Goal: Task Accomplishment & Management: Manage account settings

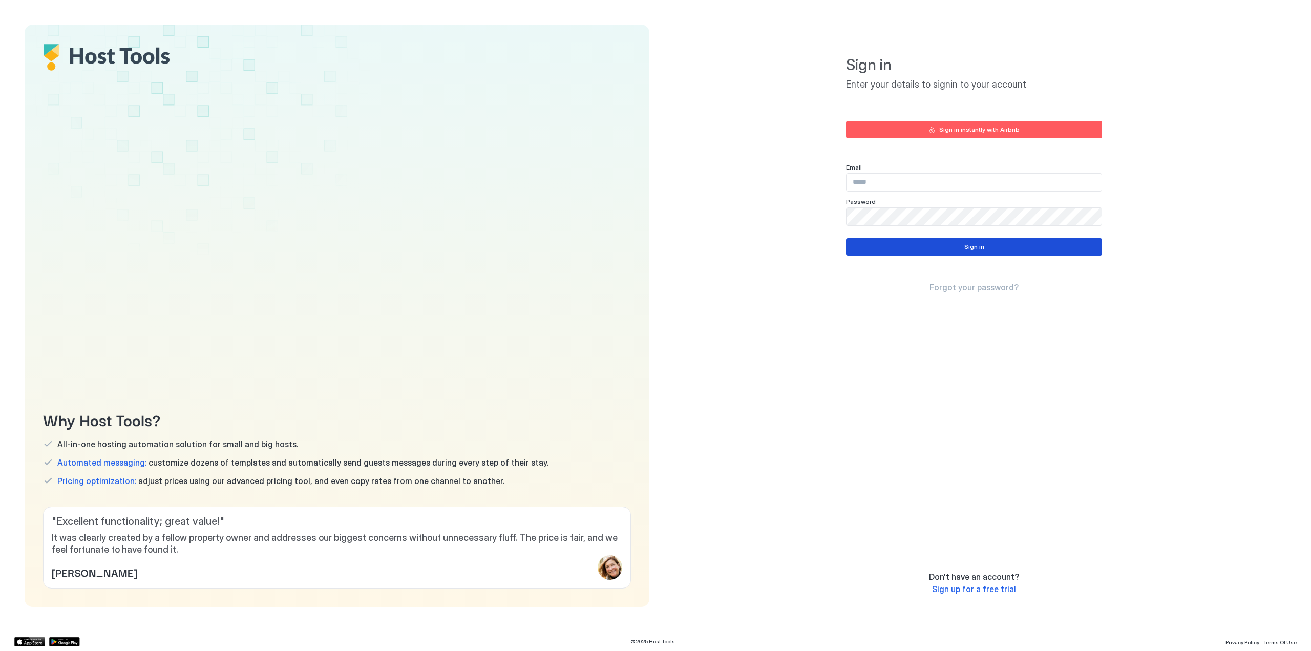
type input "**********"
click at [974, 248] on div "Sign in" at bounding box center [974, 246] width 20 height 9
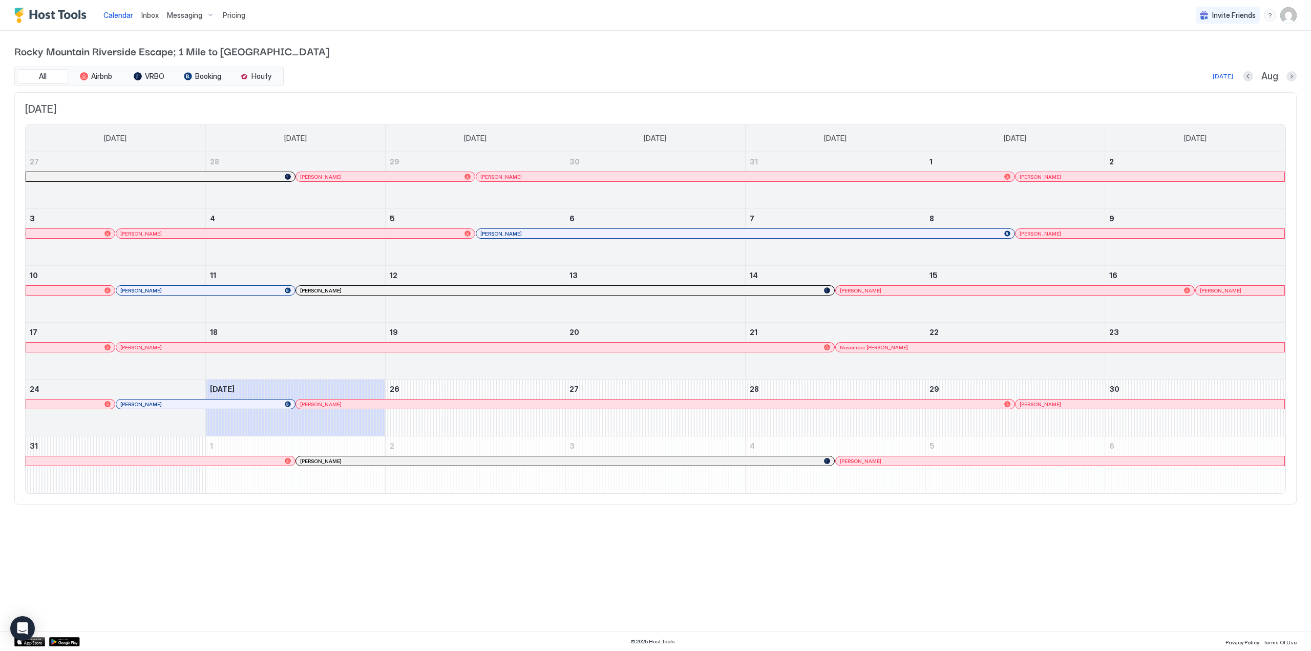
click at [1289, 14] on img "User profile" at bounding box center [1288, 15] width 16 height 16
click at [1195, 57] on span "Settings" at bounding box center [1196, 57] width 28 height 9
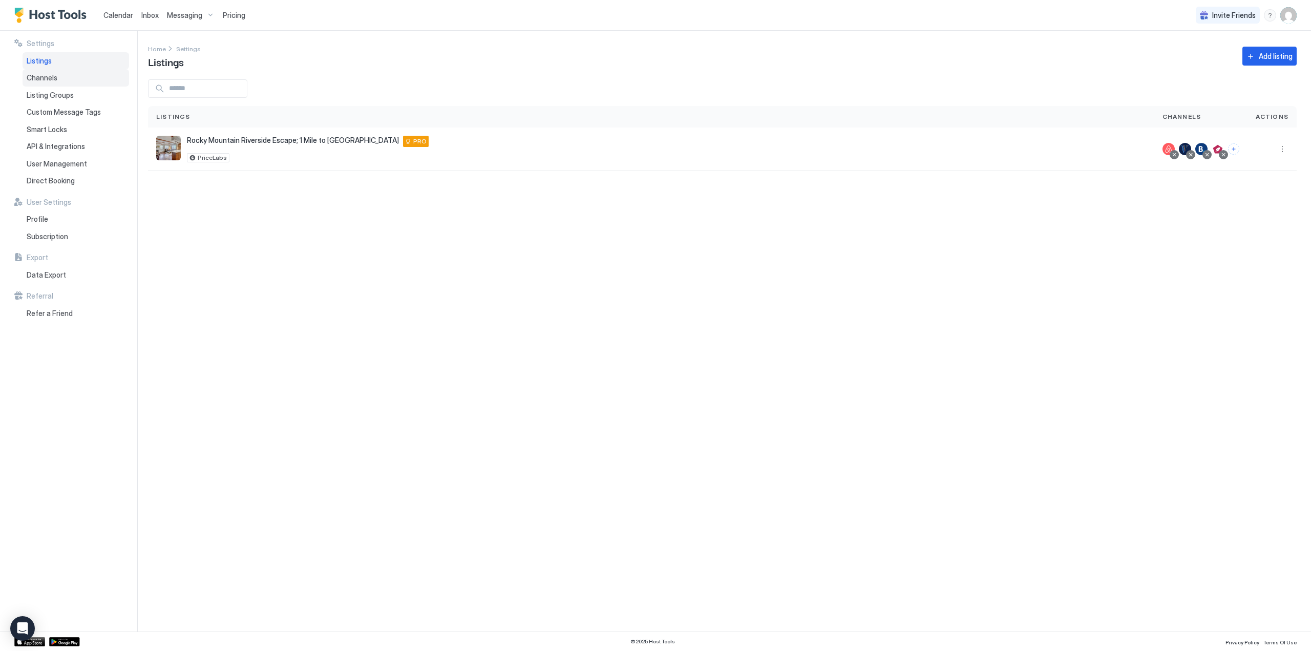
click at [51, 77] on span "Channels" at bounding box center [42, 77] width 31 height 9
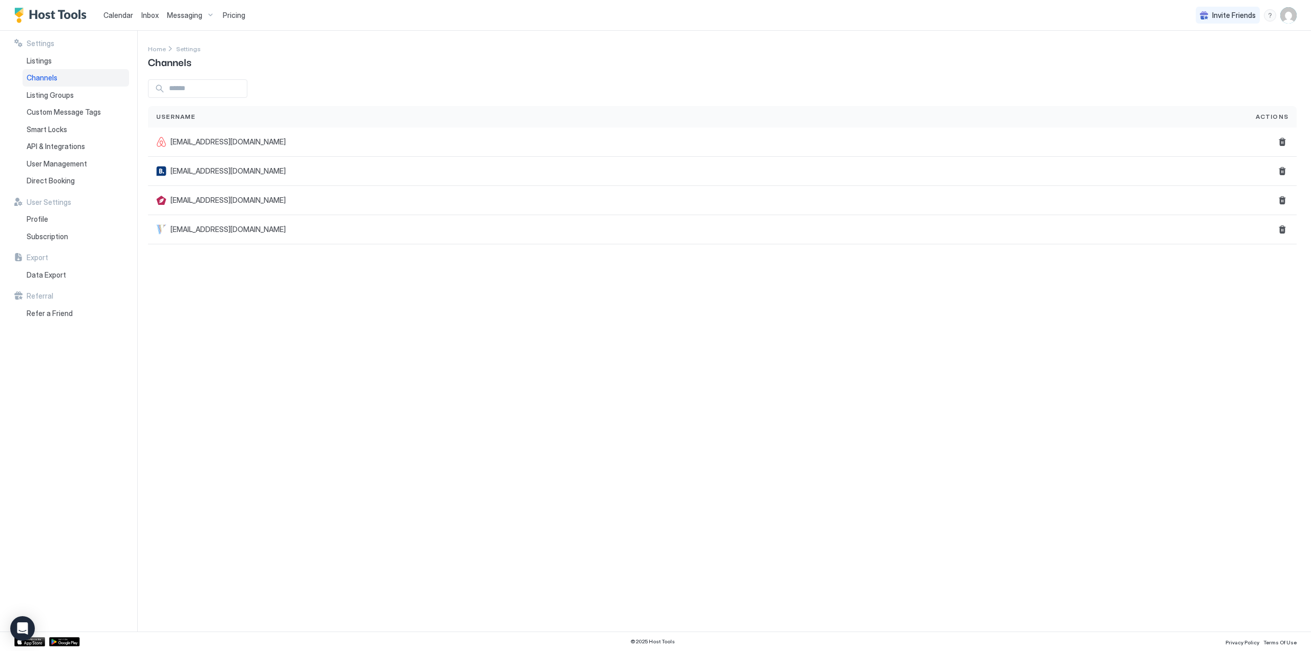
click at [239, 18] on span "Pricing" at bounding box center [234, 15] width 23 height 9
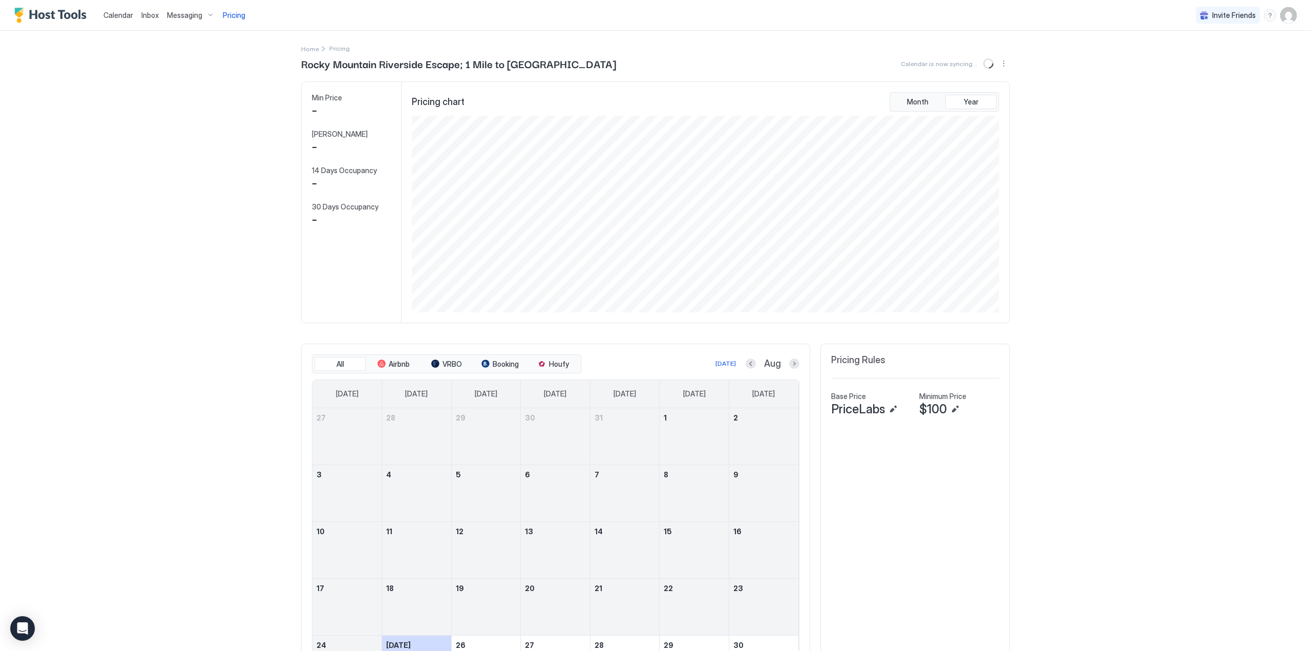
scroll to position [197, 589]
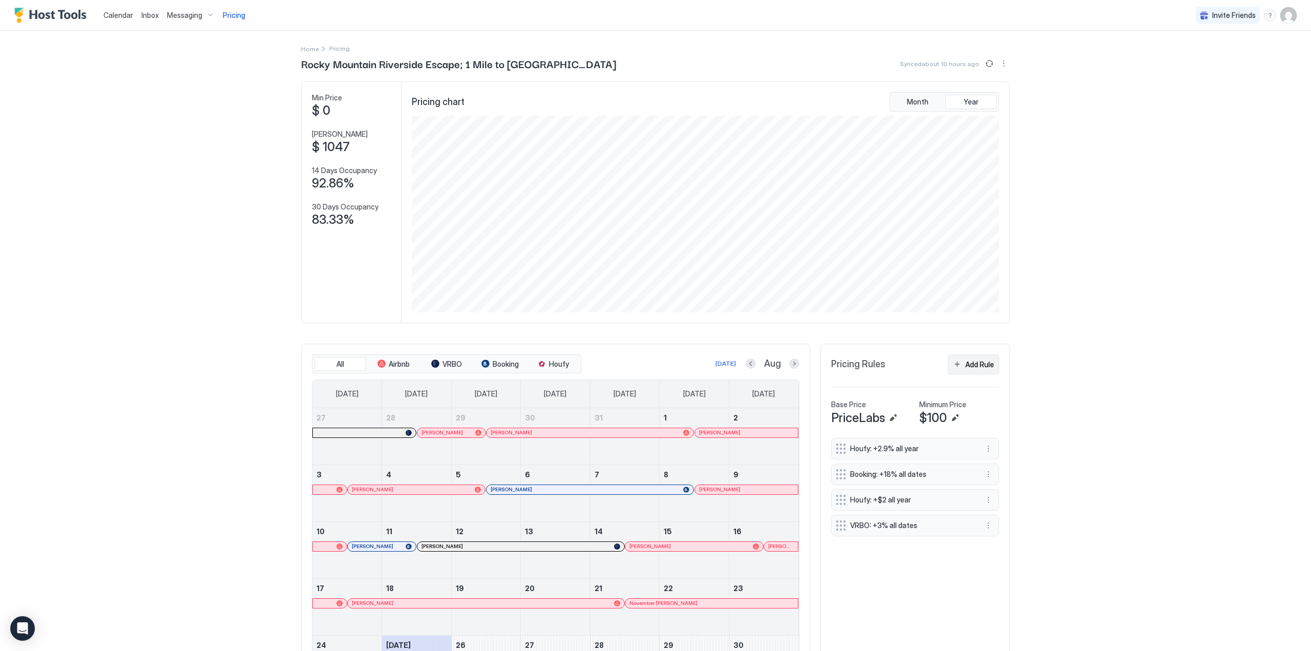
click at [973, 365] on div "Add Rule" at bounding box center [979, 364] width 29 height 11
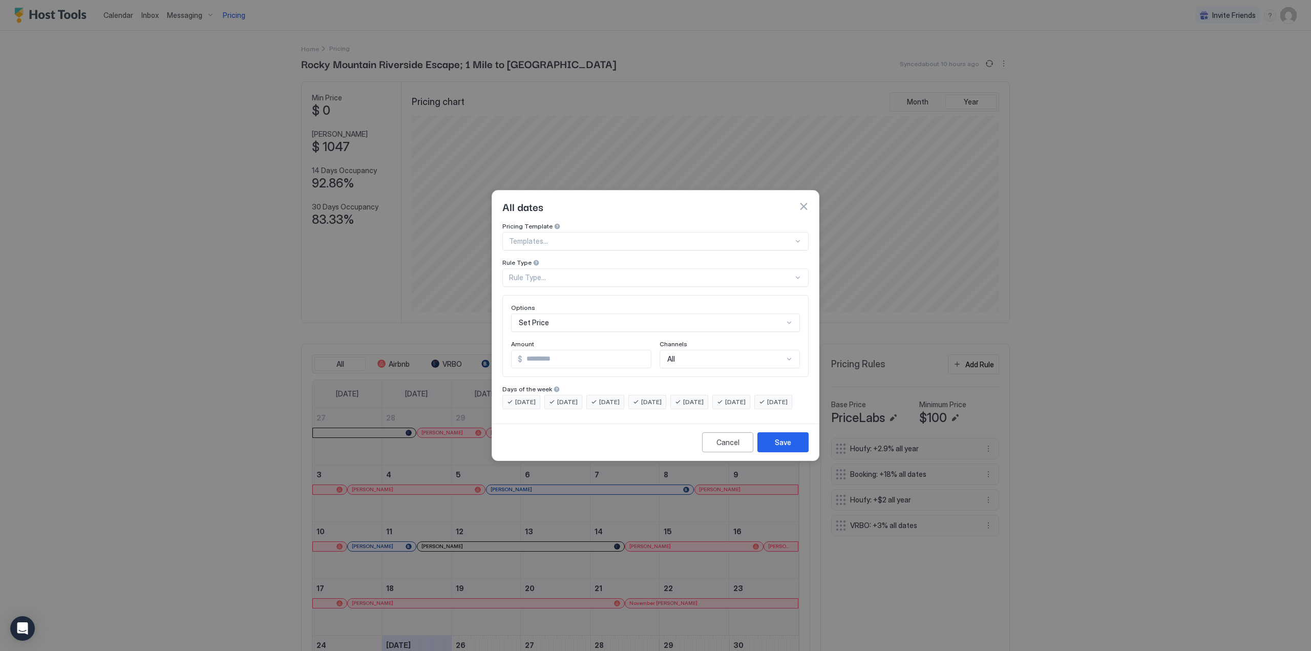
click at [685, 324] on div "Options Set Price Amount $ * Channels All" at bounding box center [655, 336] width 289 height 65
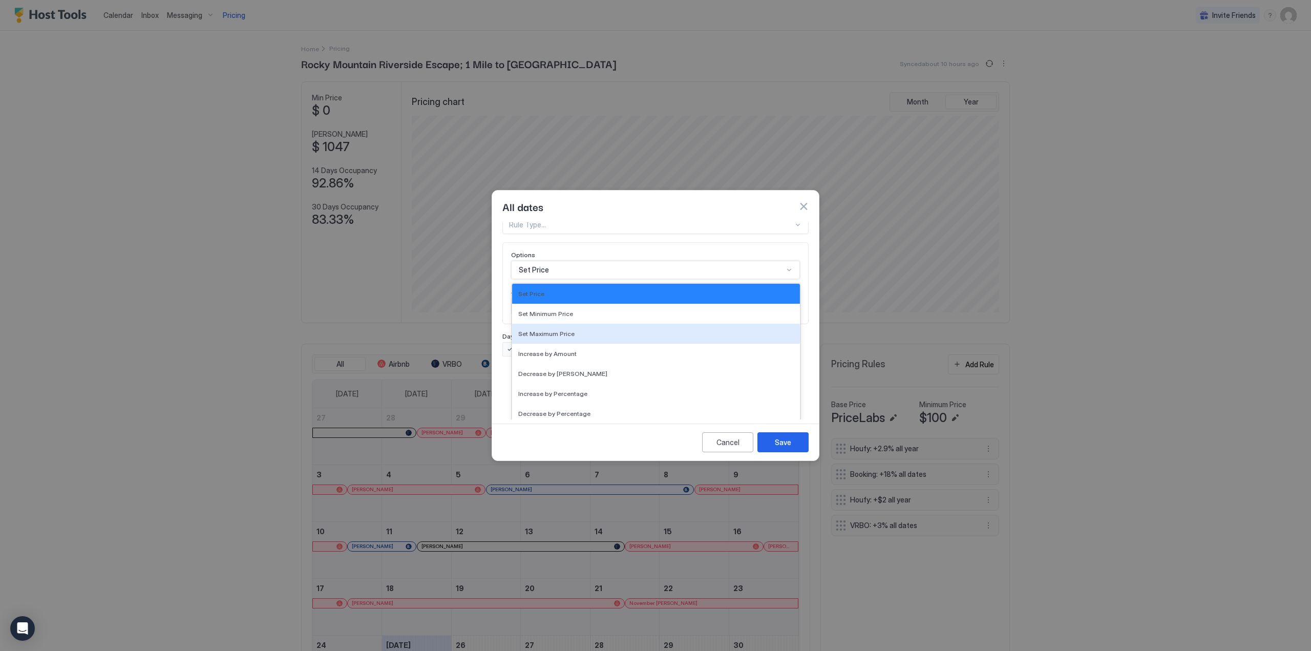
click at [684, 279] on div "17 results available. Use Up and Down to choose options, press Enter to select …" at bounding box center [655, 270] width 289 height 18
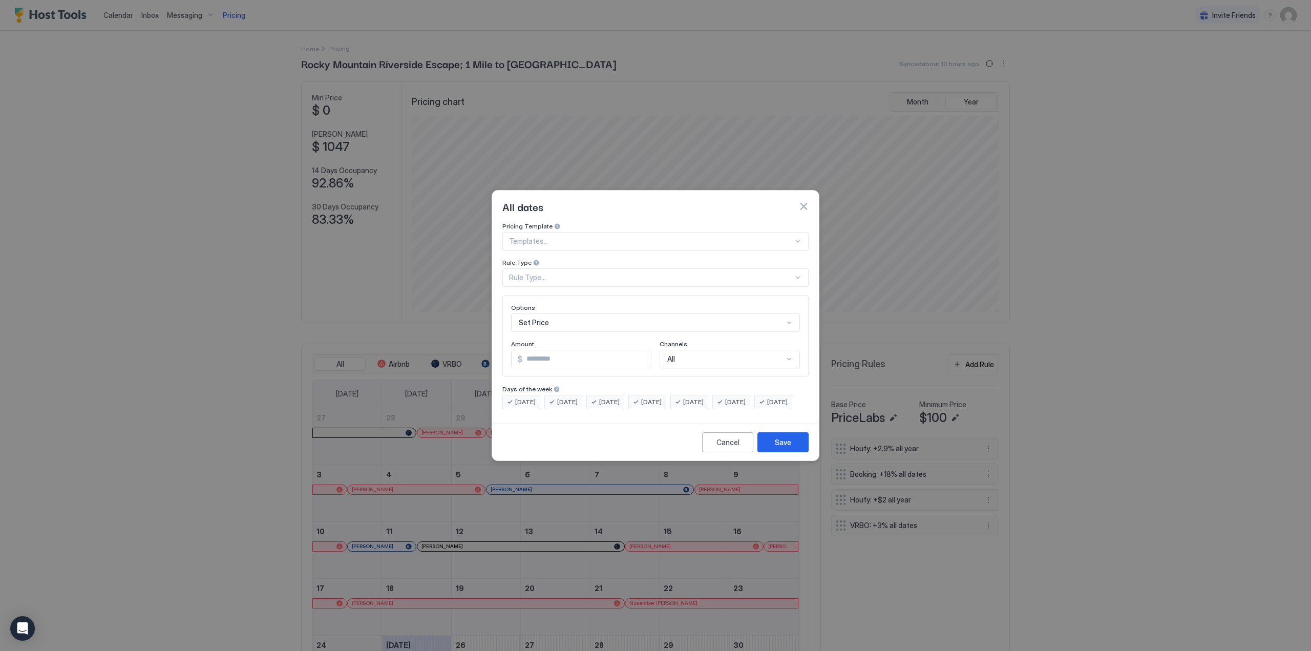
scroll to position [0, 0]
click at [809, 301] on div "Pricing Template Templates... Rule Type Rule Type... Options Set Price Amount $…" at bounding box center [655, 320] width 327 height 197
click at [728, 447] on div "Cancel" at bounding box center [727, 442] width 23 height 11
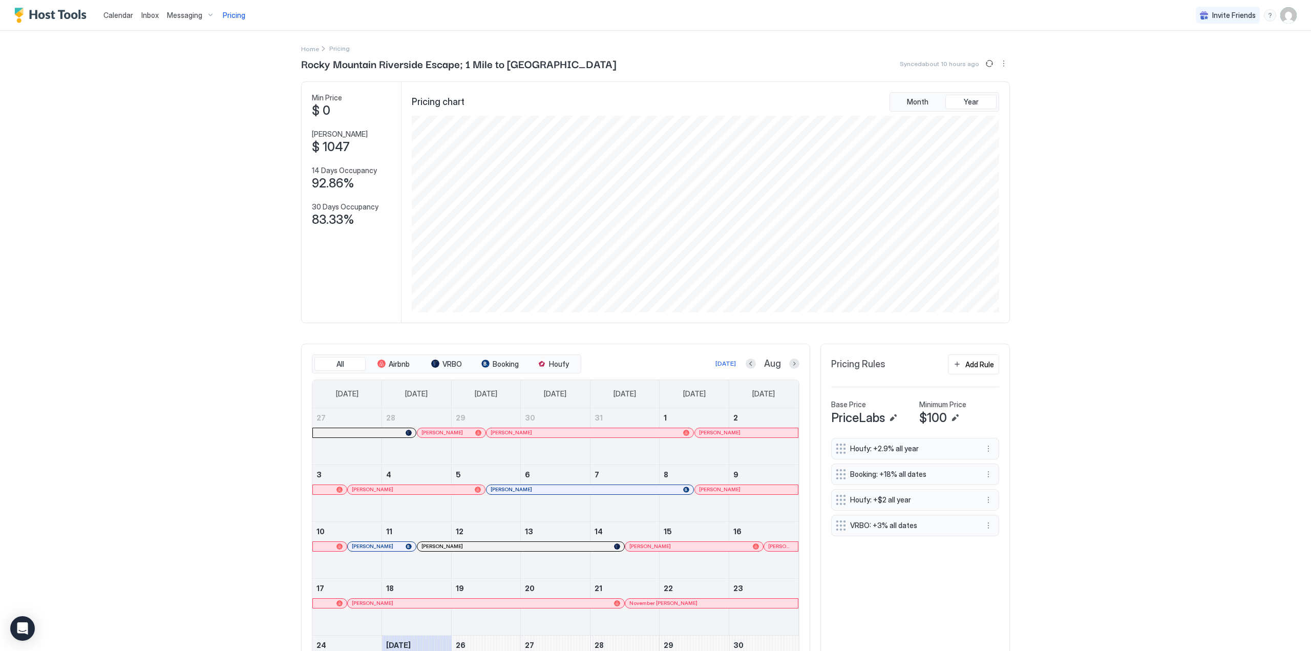
click at [1280, 15] on img "User profile" at bounding box center [1288, 15] width 16 height 16
click at [1280, 15] on div at bounding box center [655, 325] width 1311 height 651
click at [175, 17] on span "Messaging" at bounding box center [184, 15] width 35 height 9
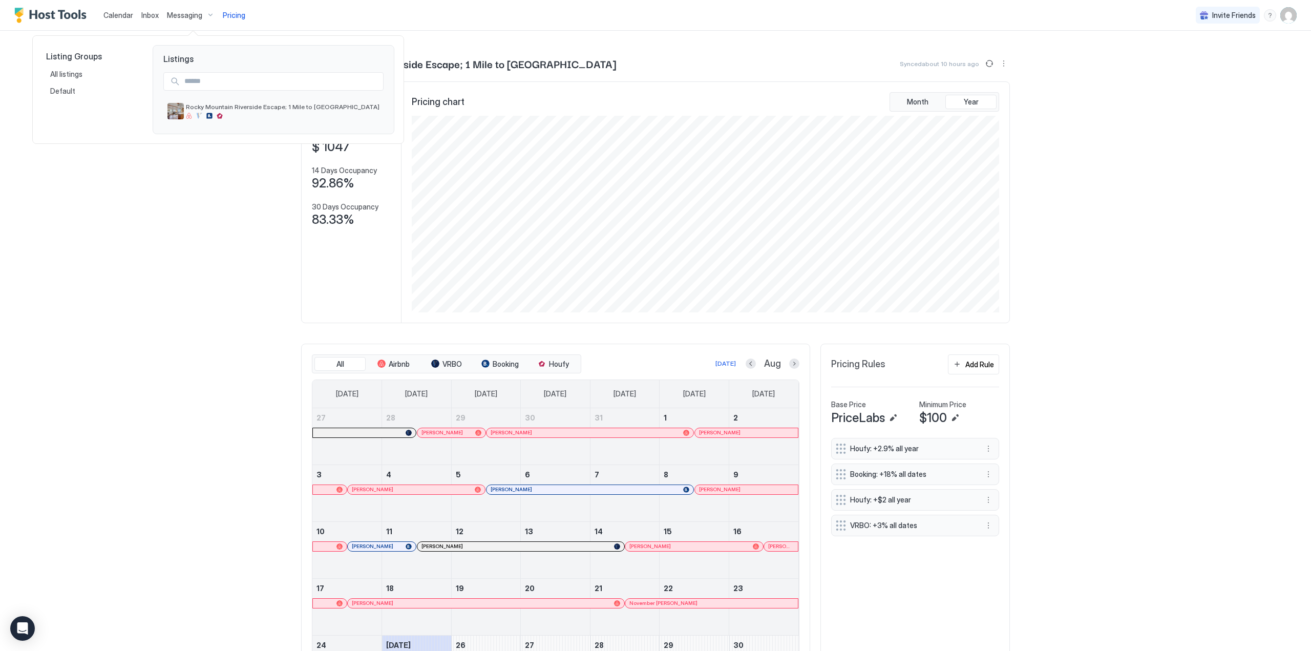
click at [175, 17] on div at bounding box center [655, 325] width 1311 height 651
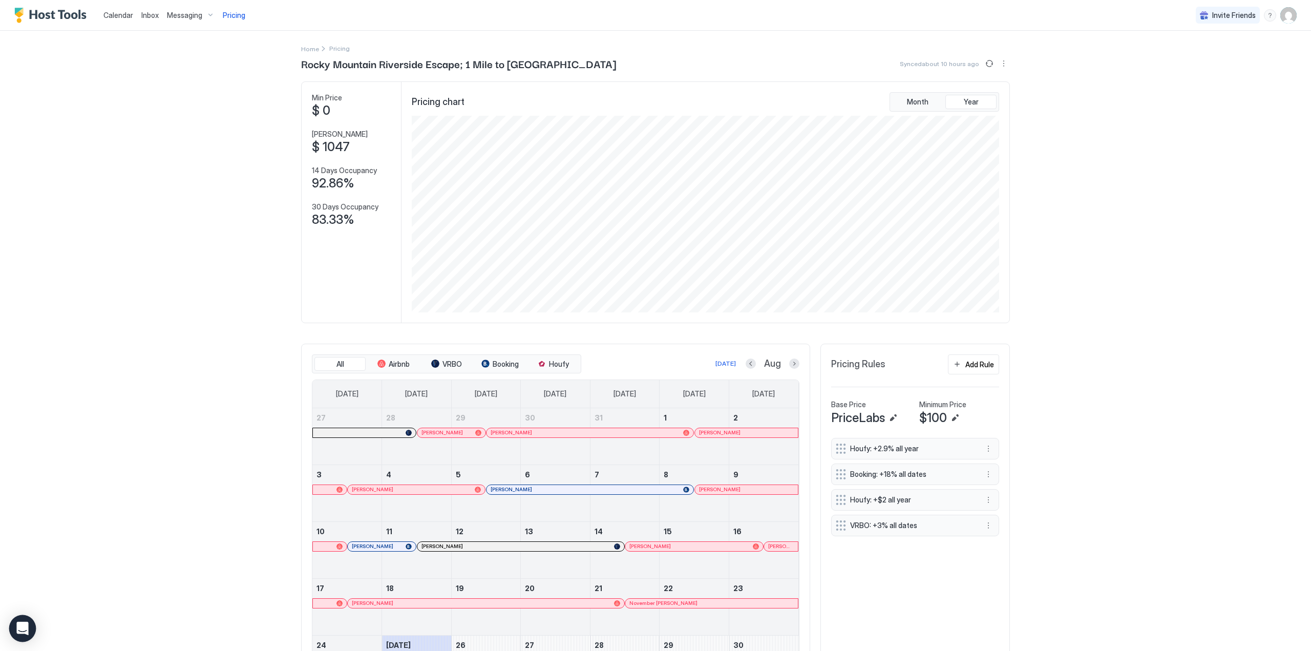
click at [21, 627] on icon "Open Intercom Messenger" at bounding box center [22, 628] width 12 height 13
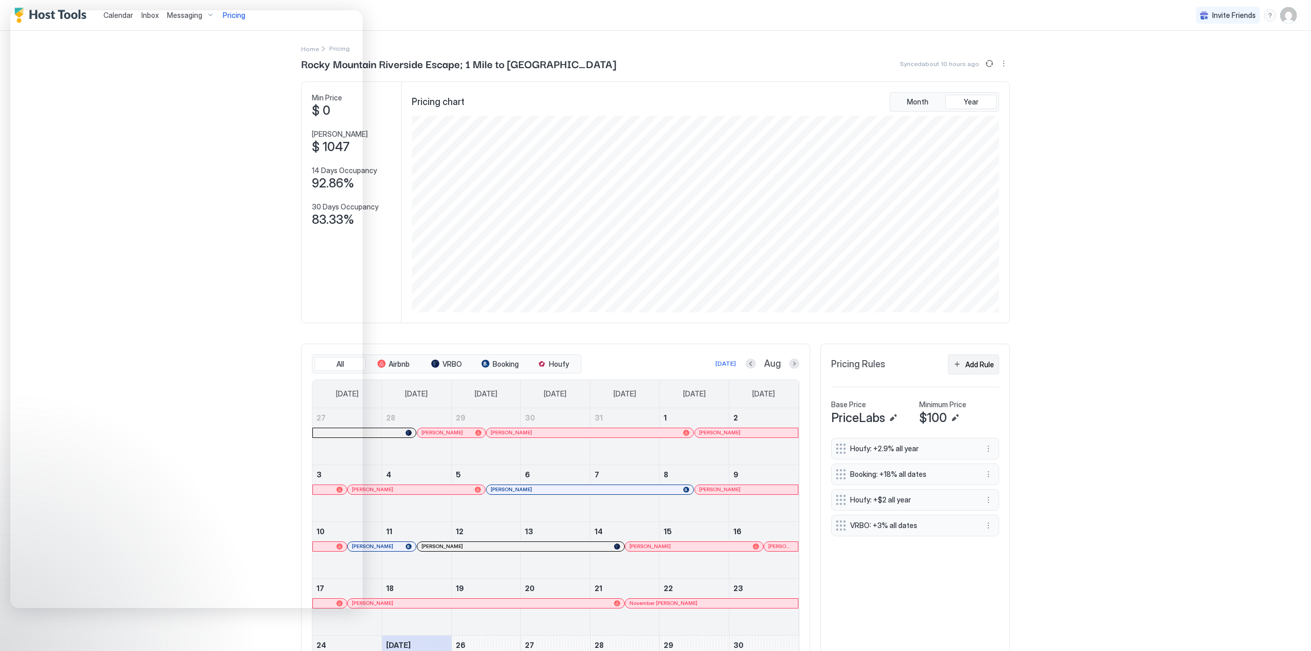
click at [973, 367] on div "Add Rule" at bounding box center [979, 364] width 29 height 11
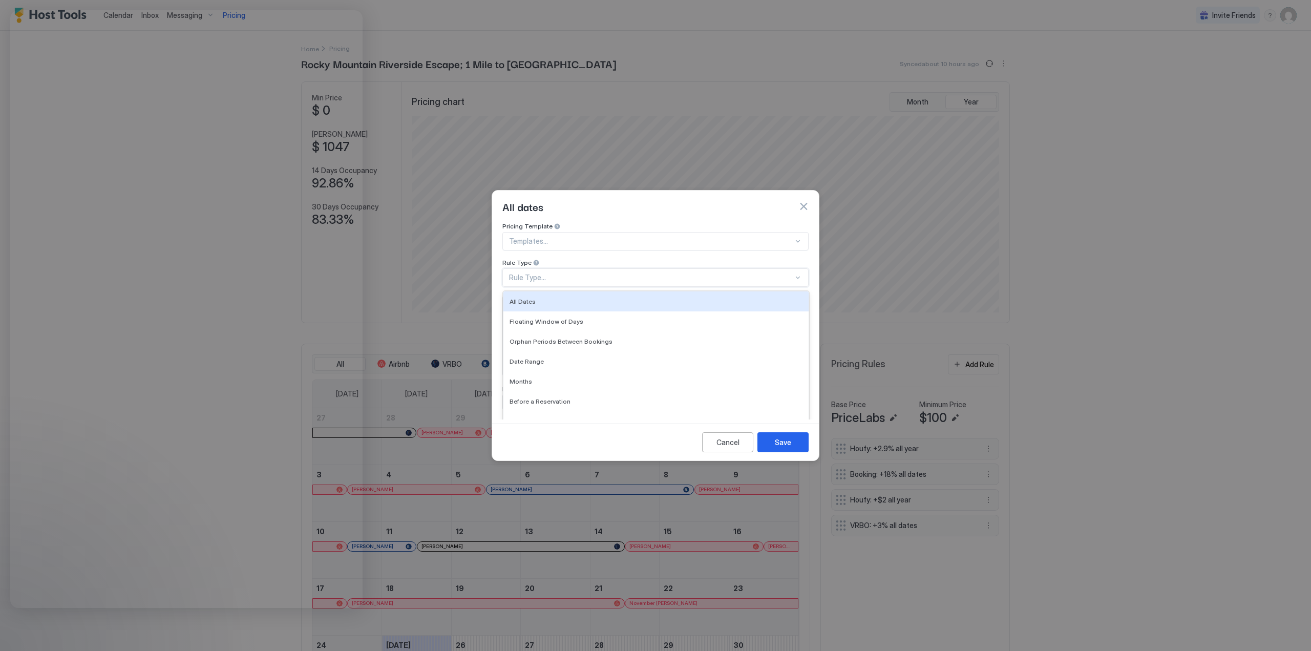
click at [714, 268] on div "Rule Type..." at bounding box center [655, 277] width 306 height 18
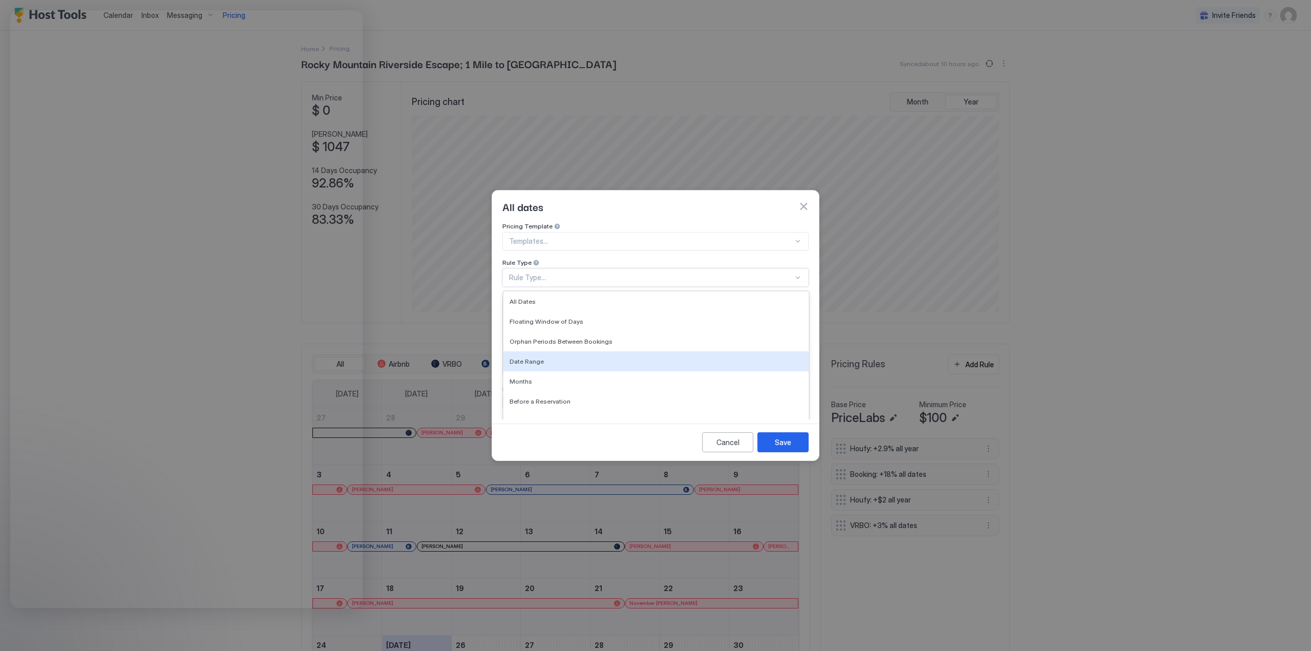
click at [585, 357] on div "Date Range" at bounding box center [655, 361] width 293 height 8
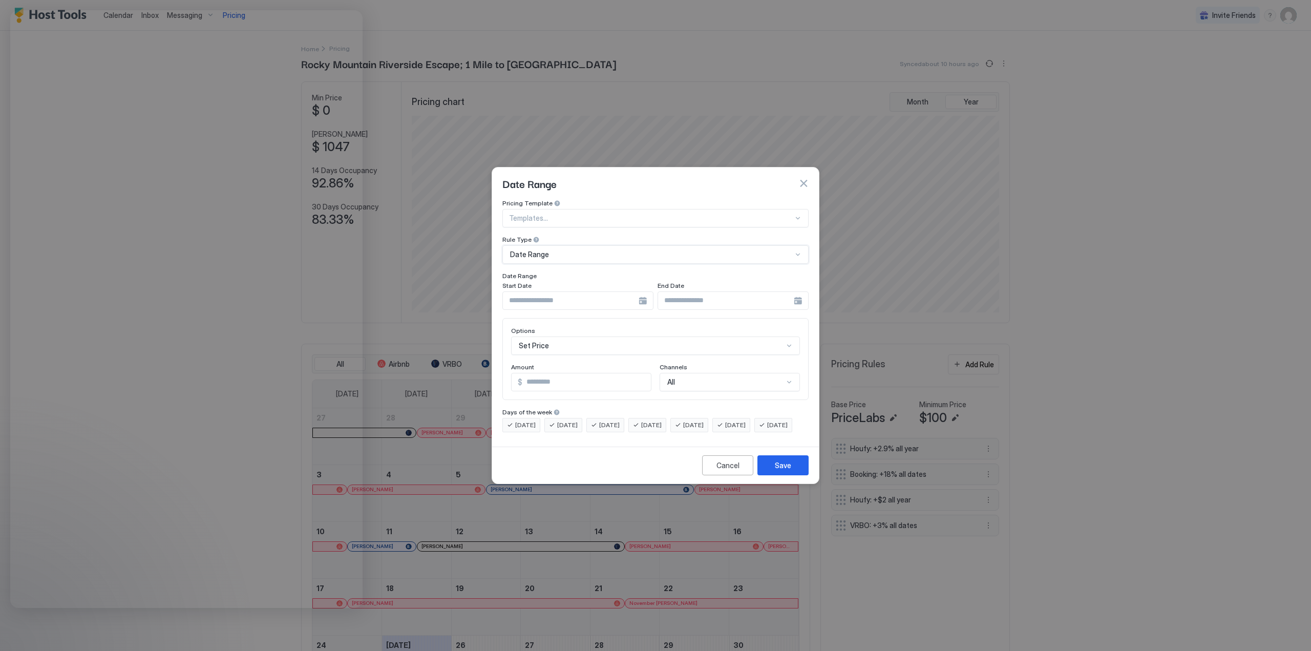
click at [576, 213] on div at bounding box center [651, 217] width 284 height 9
click at [551, 351] on span "Custom pricing rule" at bounding box center [538, 355] width 58 height 8
type input "***"
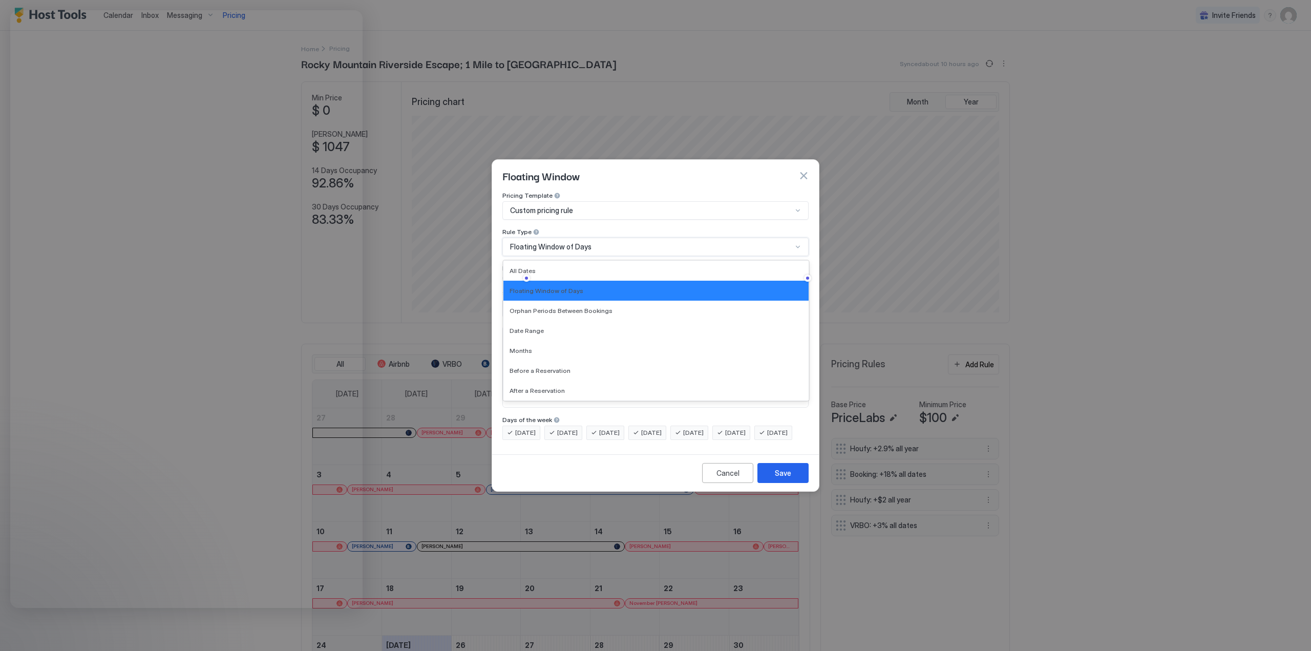
click at [550, 238] on div "Floating Window of Days" at bounding box center [655, 247] width 306 height 18
click at [542, 327] on div "Date Range" at bounding box center [655, 331] width 293 height 8
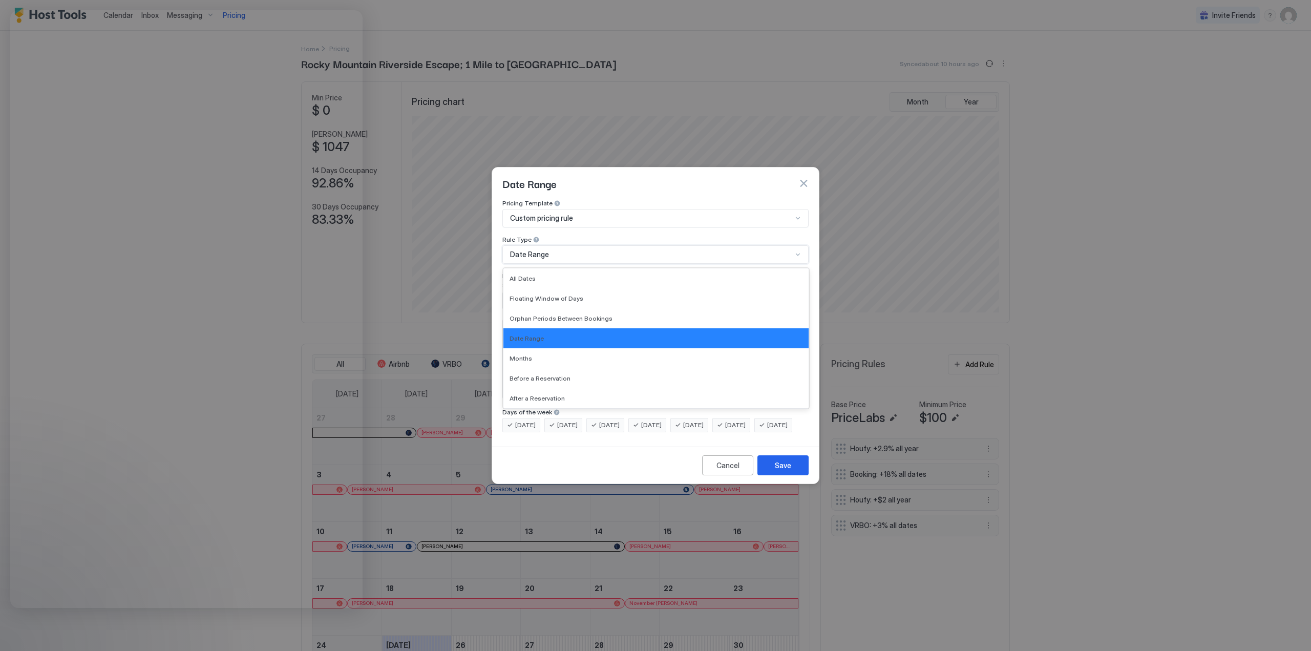
click at [532, 250] on span "Date Range" at bounding box center [529, 254] width 39 height 9
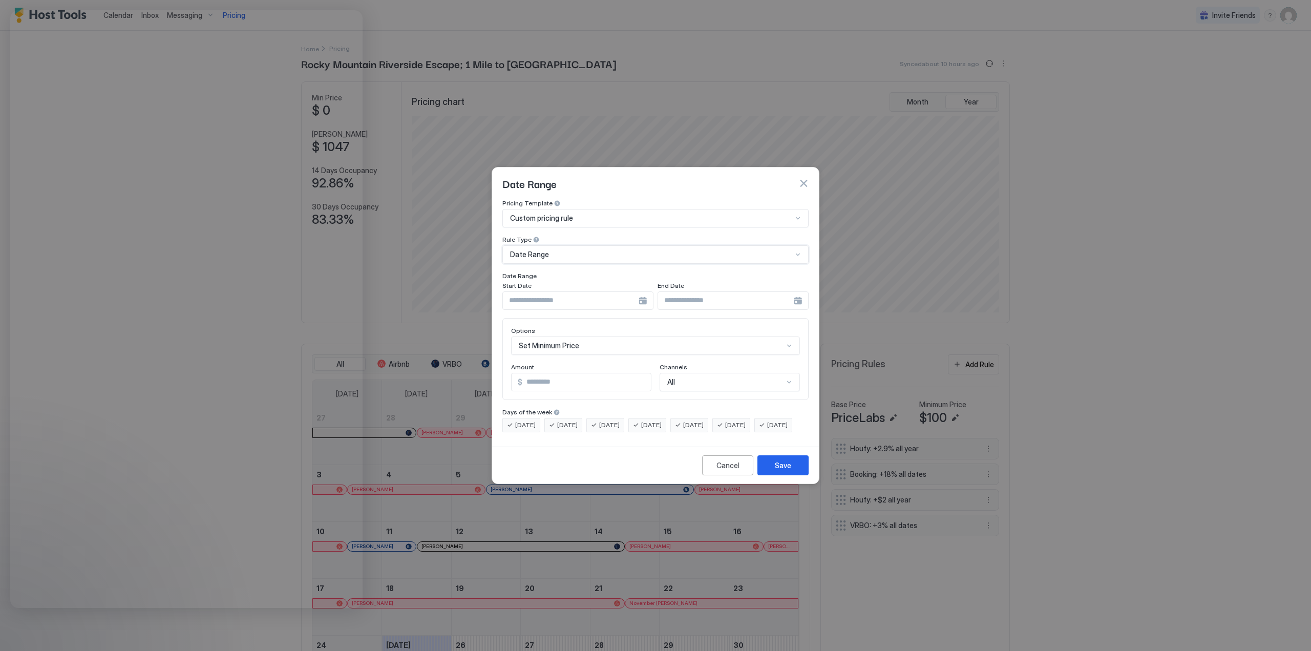
click at [532, 250] on span "Date Range" at bounding box center [529, 254] width 39 height 9
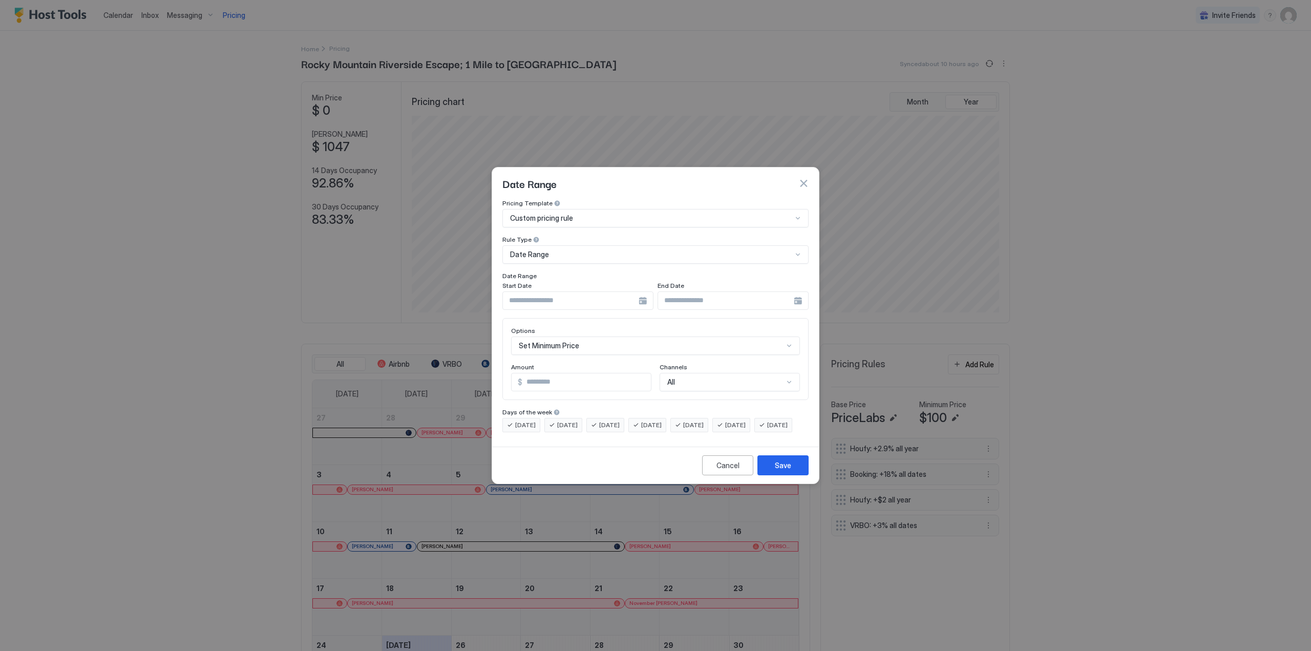
click at [554, 292] on input "Input Field" at bounding box center [571, 300] width 136 height 17
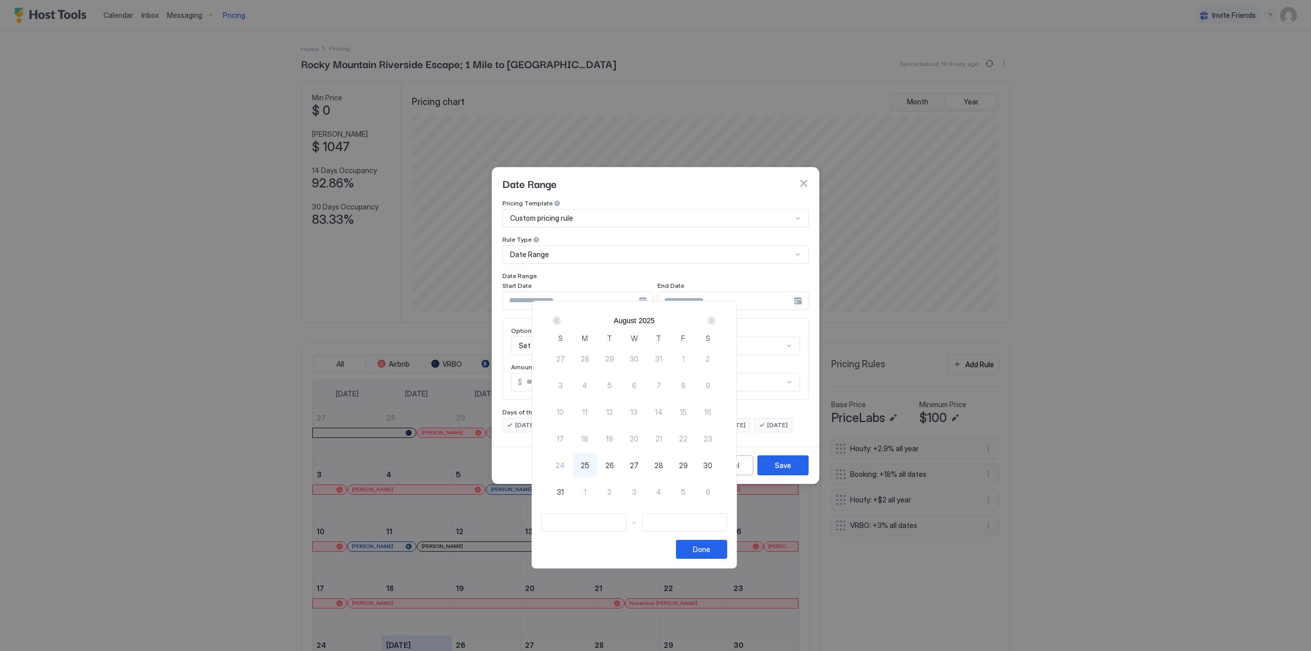
click at [715, 319] on div "Next" at bounding box center [711, 320] width 8 height 8
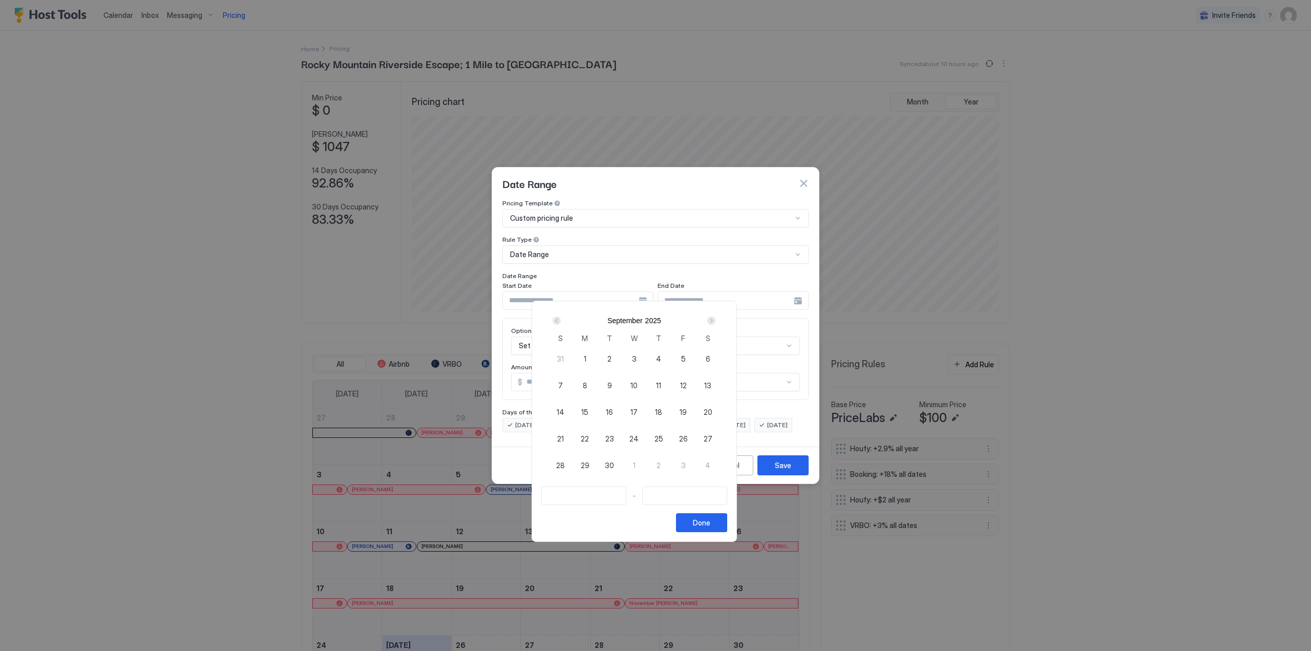
click at [715, 319] on div "Next" at bounding box center [711, 320] width 8 height 8
click at [589, 463] on span "27" at bounding box center [585, 465] width 9 height 11
type input "**********"
click at [731, 267] on div at bounding box center [655, 325] width 1311 height 651
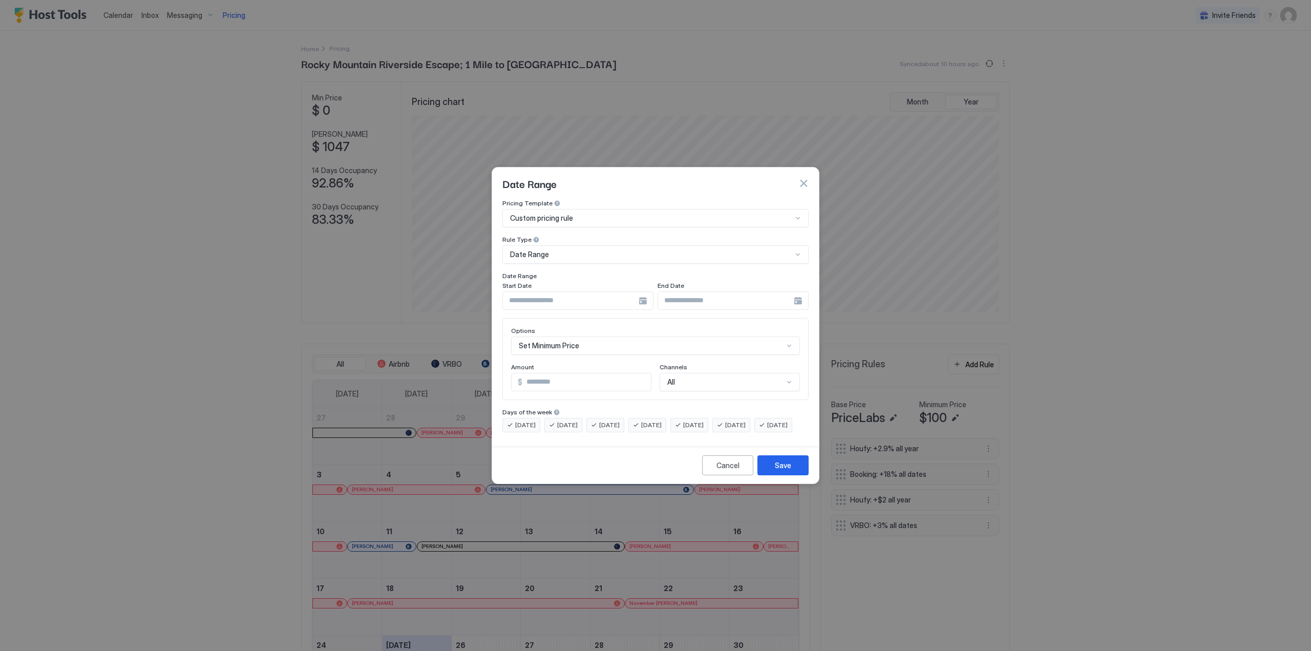
click at [640, 292] on div at bounding box center [577, 300] width 151 height 18
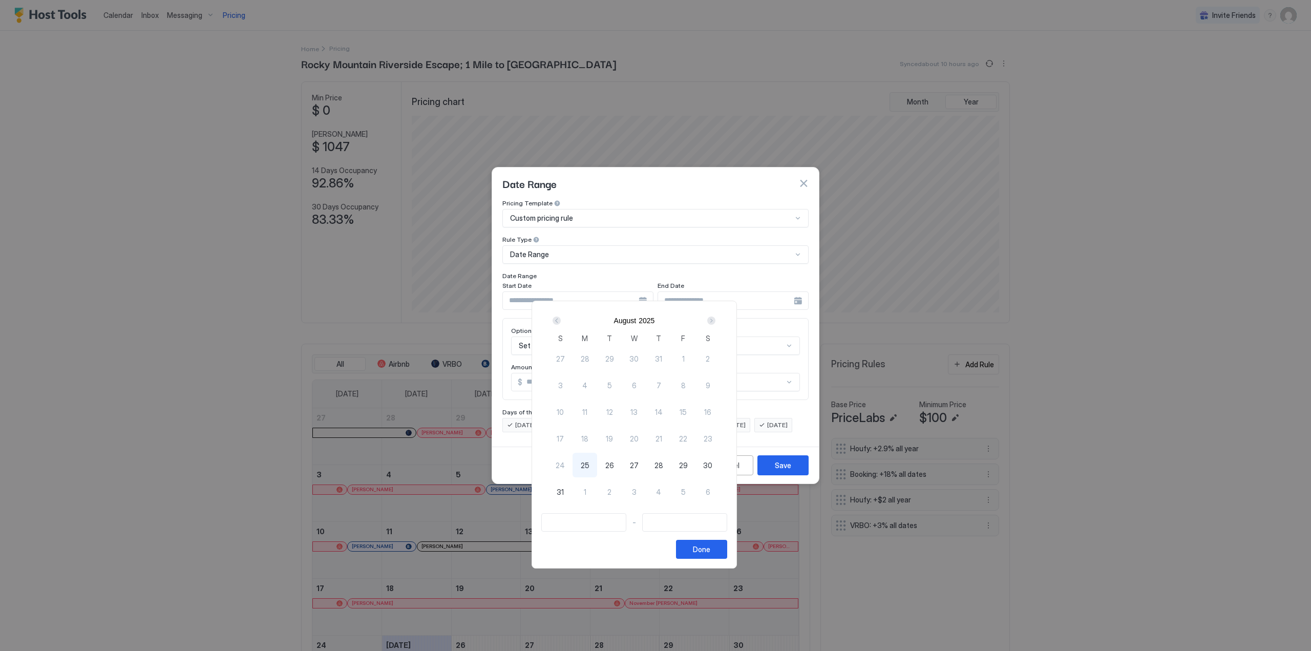
click at [715, 319] on div "Next" at bounding box center [711, 320] width 8 height 8
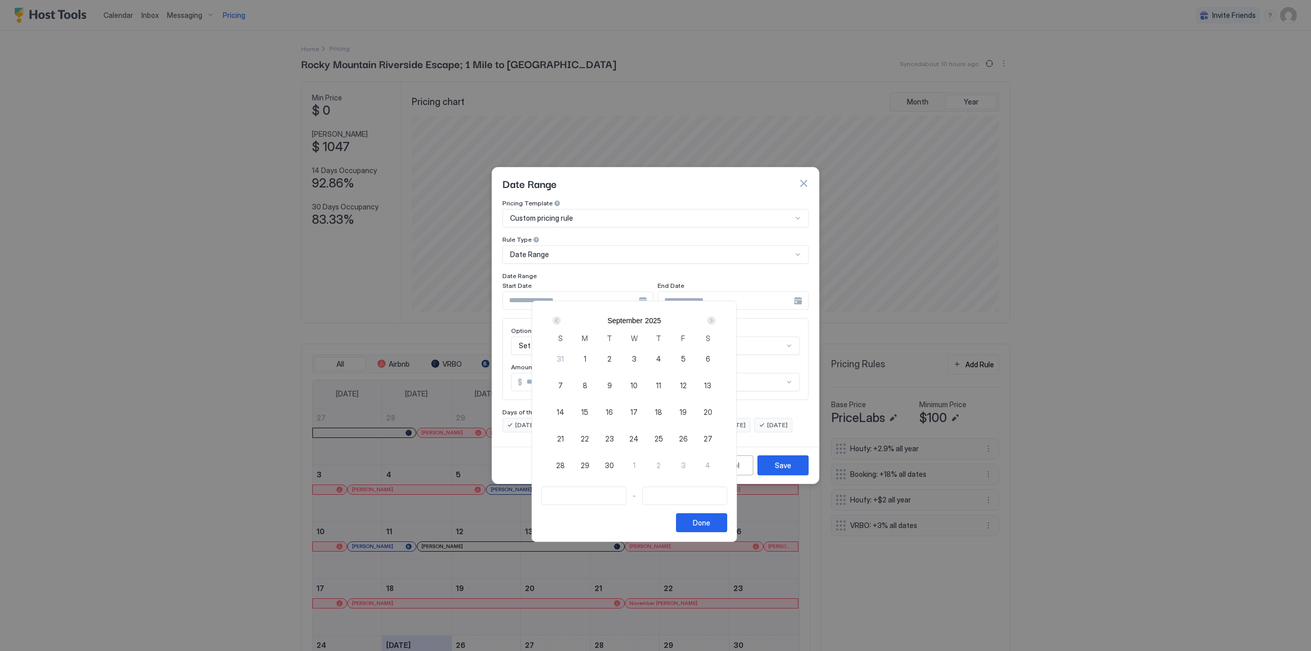
click at [715, 319] on div "Next" at bounding box center [711, 320] width 8 height 8
click at [597, 464] on div "27" at bounding box center [584, 465] width 25 height 25
type input "**********"
click at [671, 493] on input "Input Field" at bounding box center [685, 495] width 84 height 17
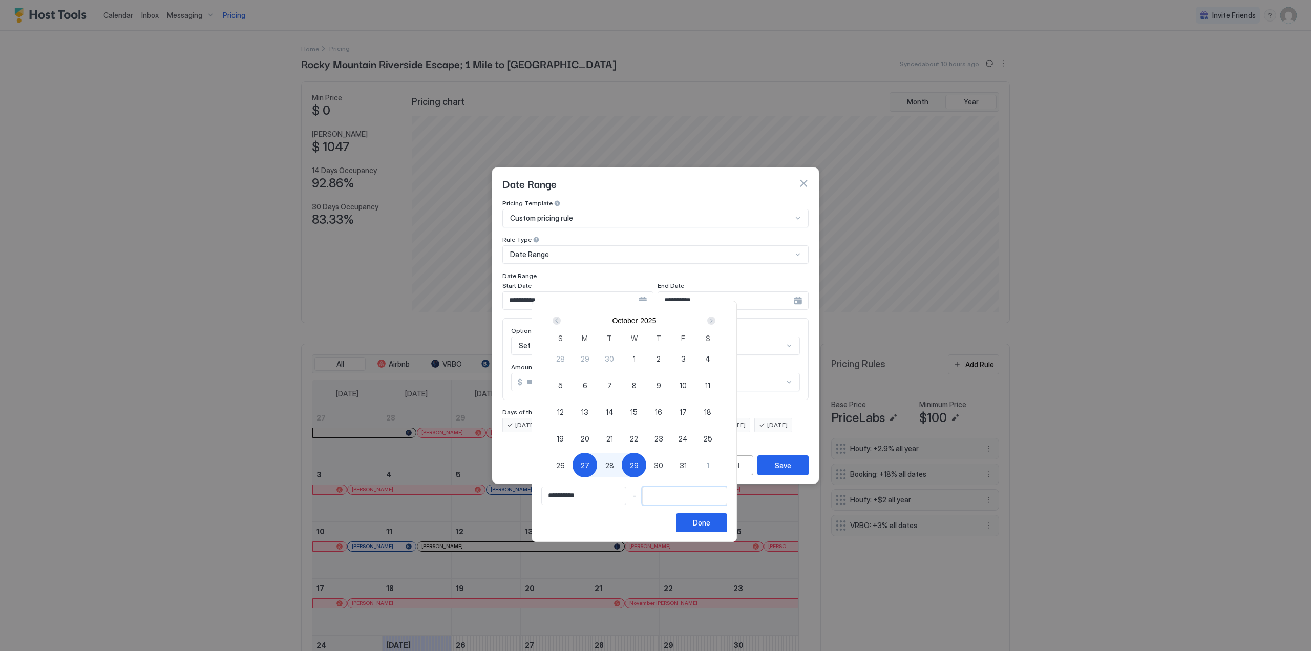
click at [701, 492] on input "Input Field" at bounding box center [685, 495] width 84 height 17
click at [715, 321] on div "Next" at bounding box center [711, 320] width 8 height 8
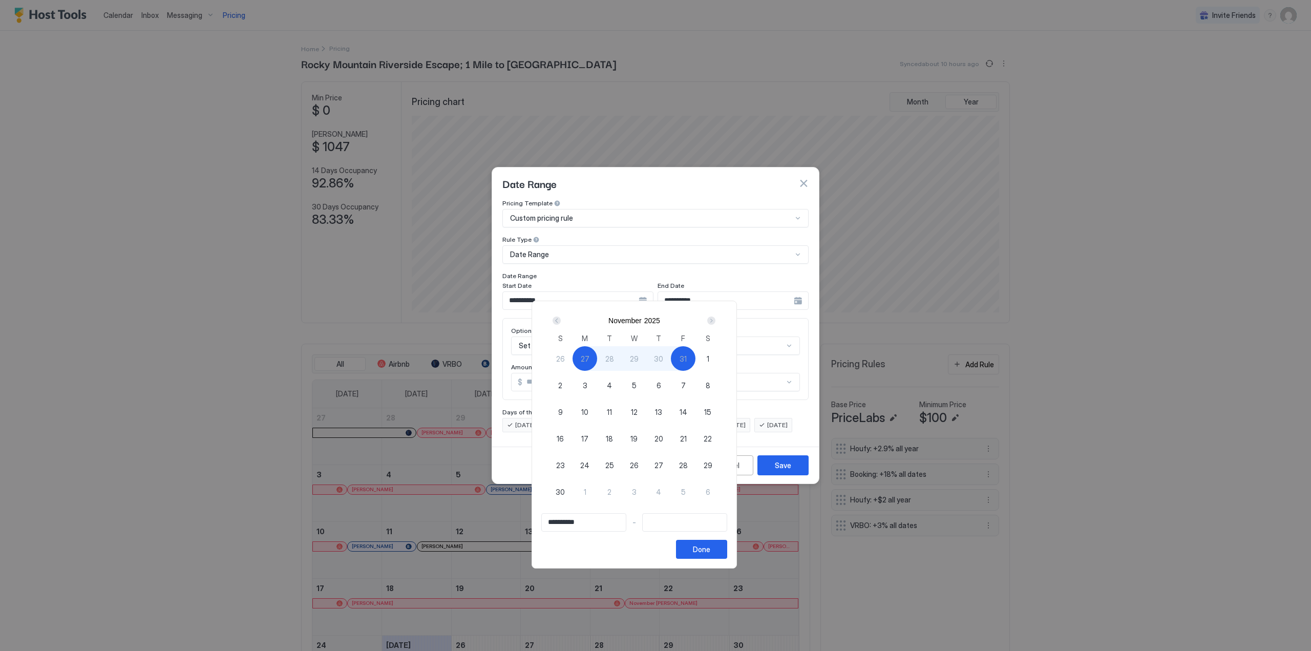
click at [715, 321] on div "Next" at bounding box center [711, 320] width 8 height 8
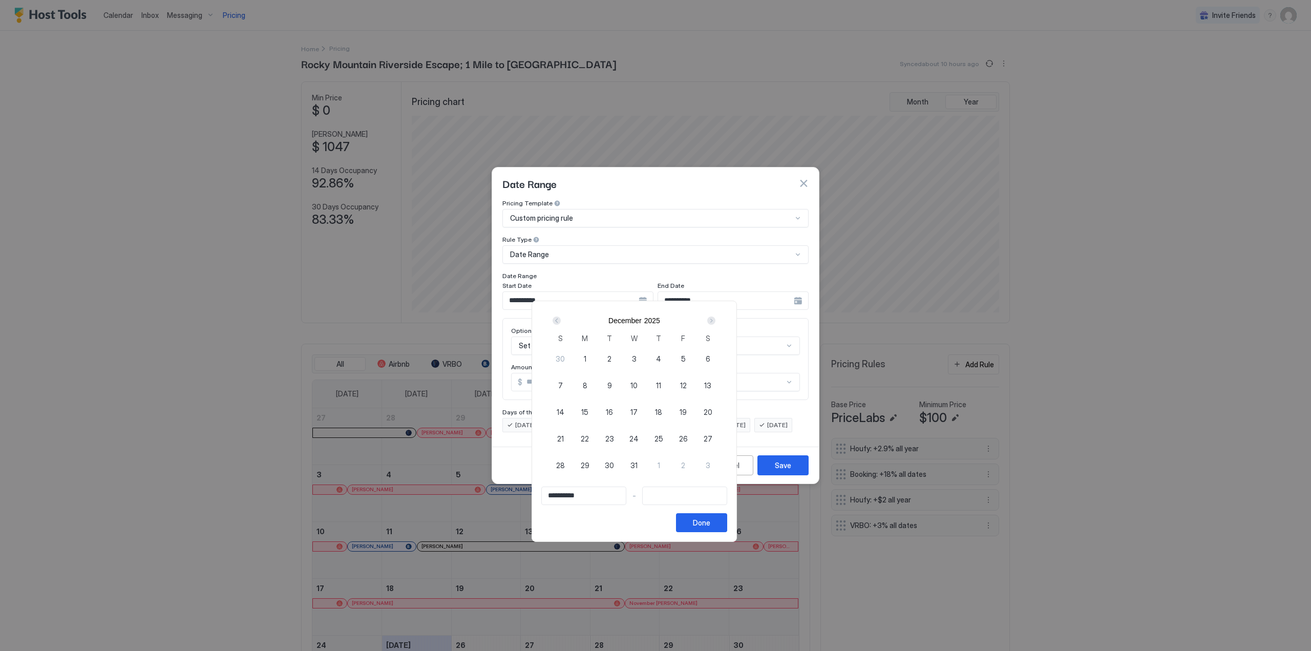
click at [715, 321] on div "Next" at bounding box center [711, 320] width 8 height 8
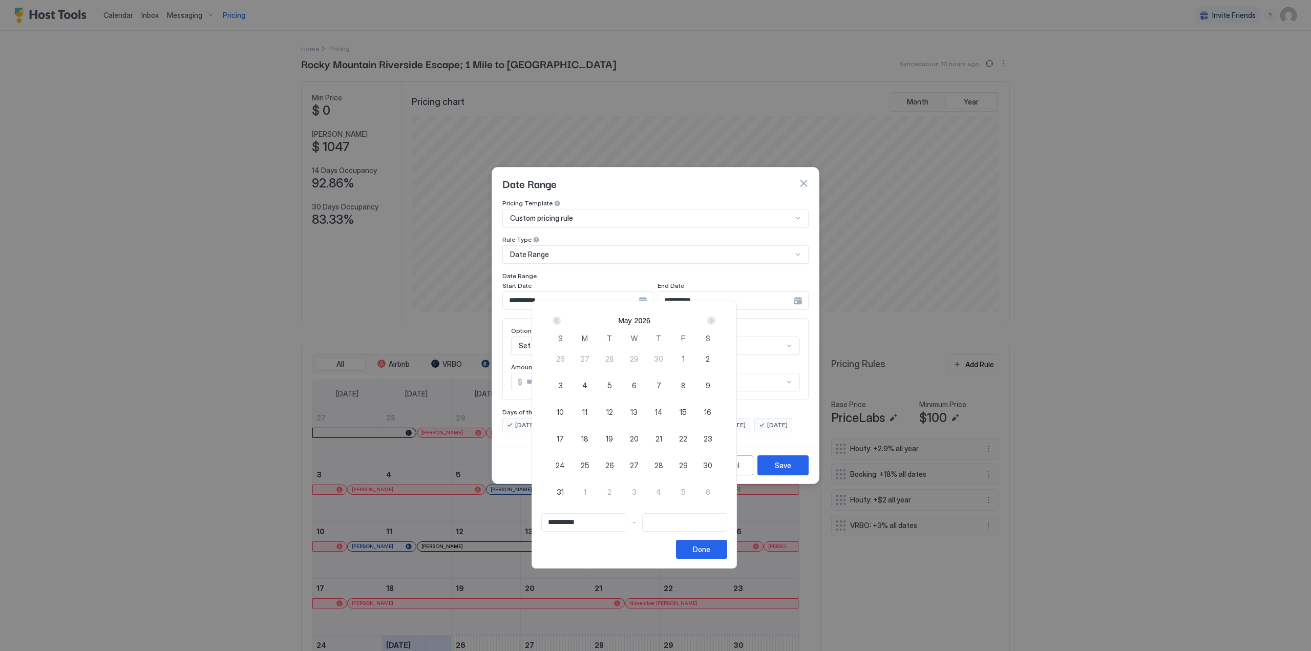
click at [715, 321] on div "Next" at bounding box center [711, 320] width 8 height 8
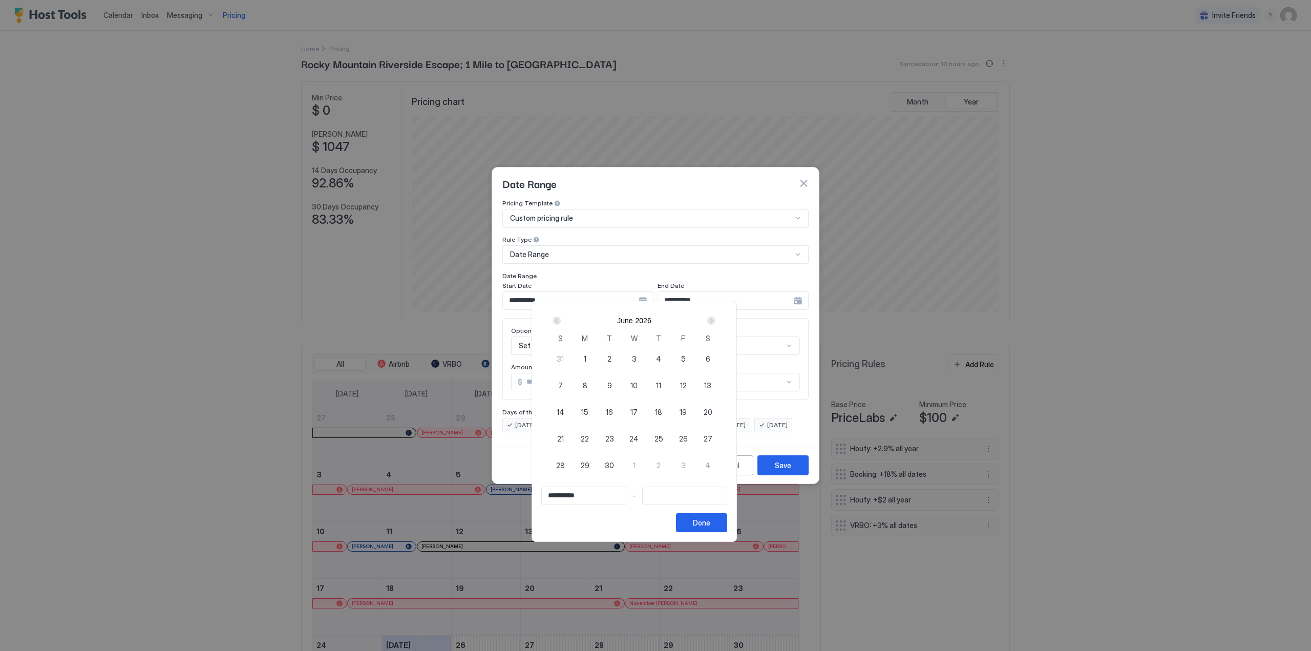
click at [715, 321] on div "Next" at bounding box center [711, 320] width 8 height 8
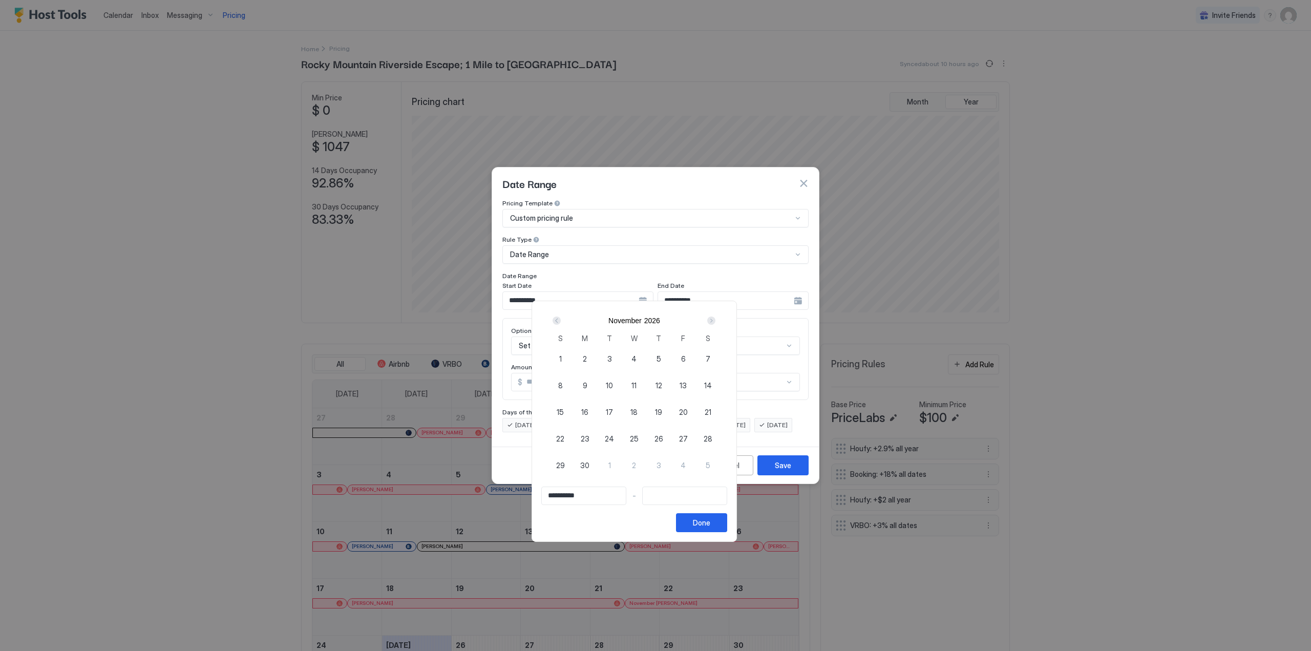
click at [715, 321] on div "Next" at bounding box center [711, 320] width 8 height 8
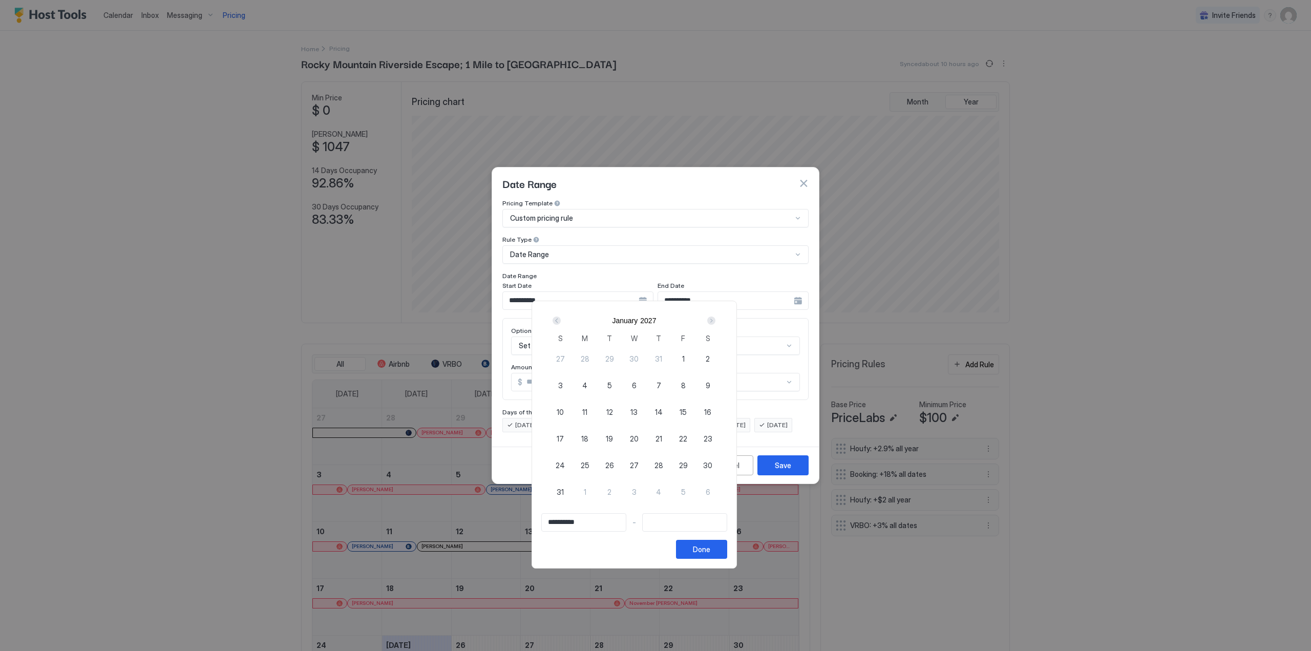
click at [715, 321] on div "Next" at bounding box center [711, 320] width 8 height 8
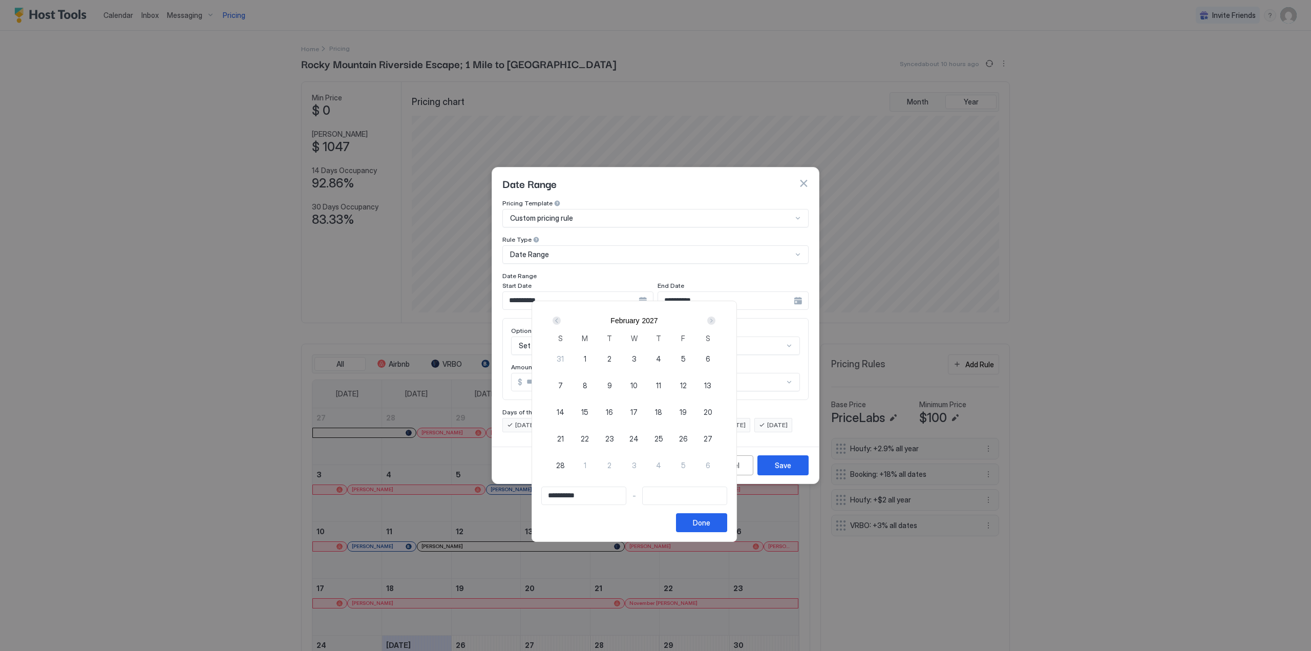
click at [715, 321] on div "Next" at bounding box center [711, 320] width 8 height 8
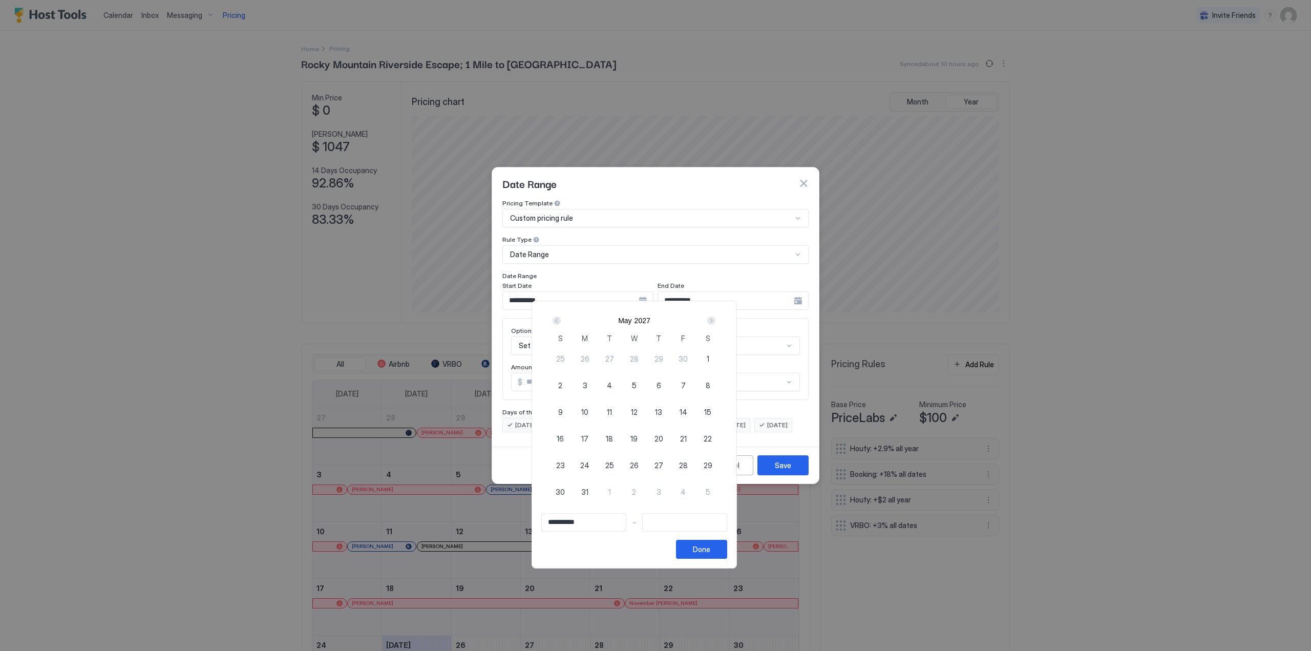
click at [715, 321] on div "Next" at bounding box center [711, 320] width 8 height 8
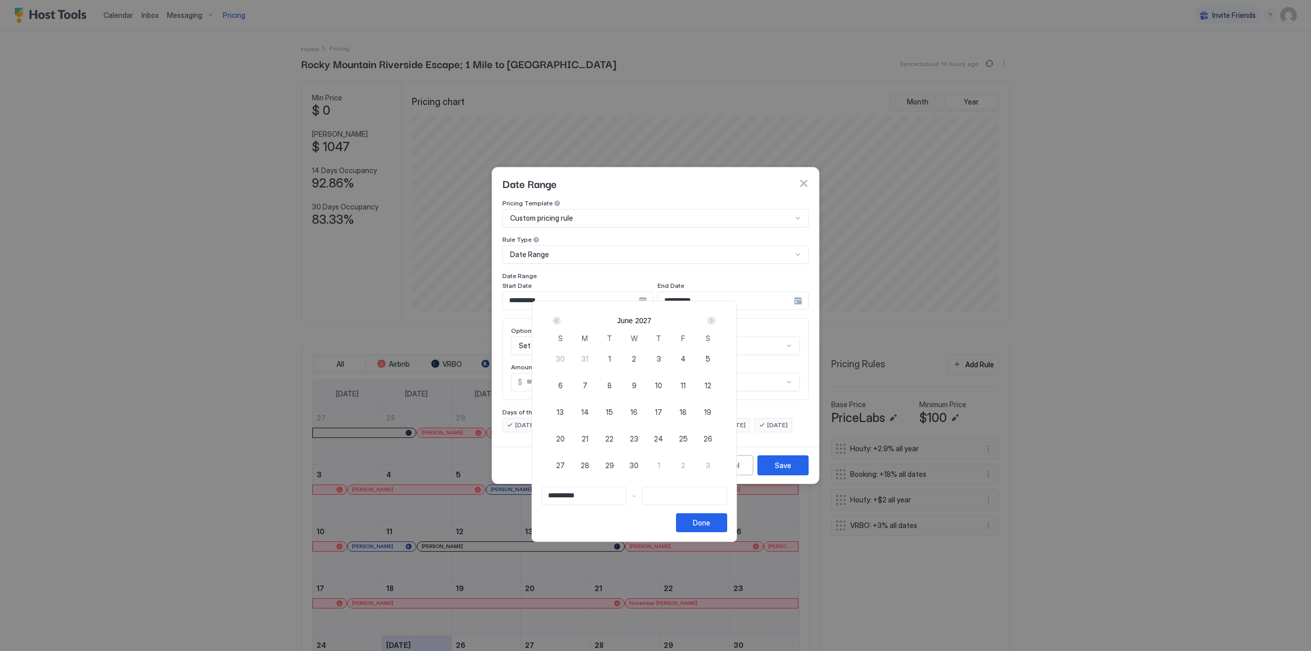
click at [715, 321] on div "Next" at bounding box center [711, 320] width 8 height 8
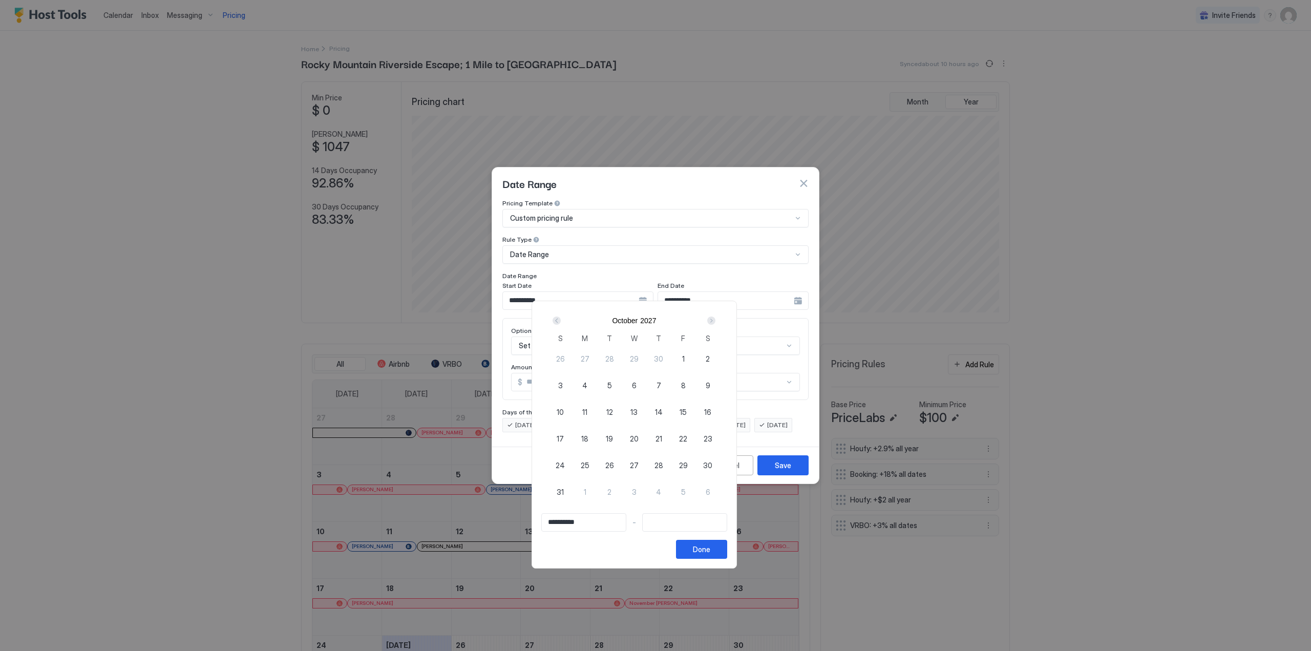
click at [715, 321] on div "Next" at bounding box center [711, 320] width 8 height 8
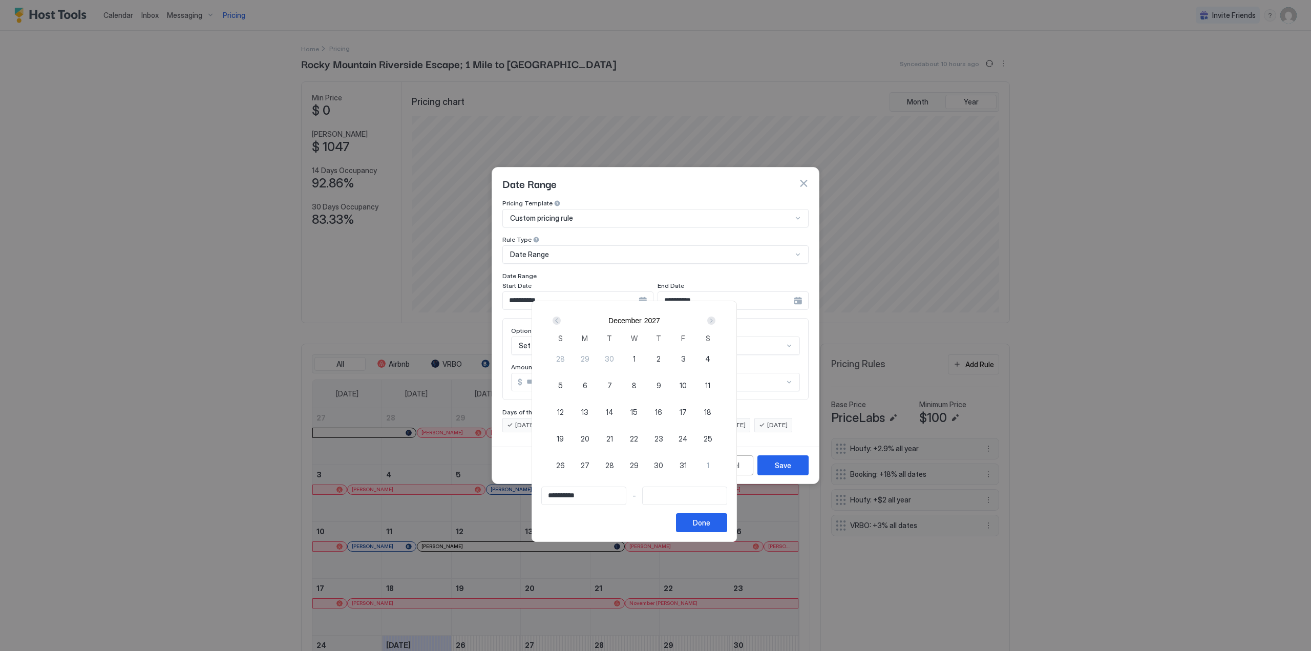
click at [715, 321] on div "Next" at bounding box center [711, 320] width 8 height 8
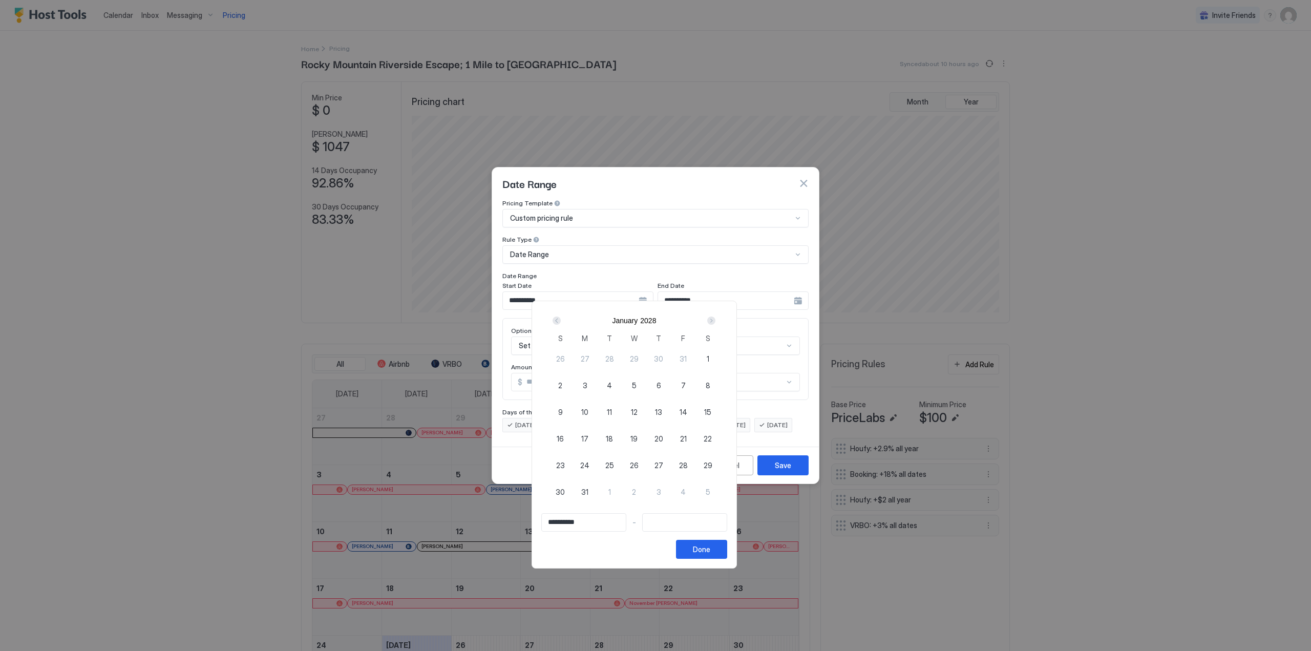
click at [715, 321] on div "Next" at bounding box center [711, 320] width 8 height 8
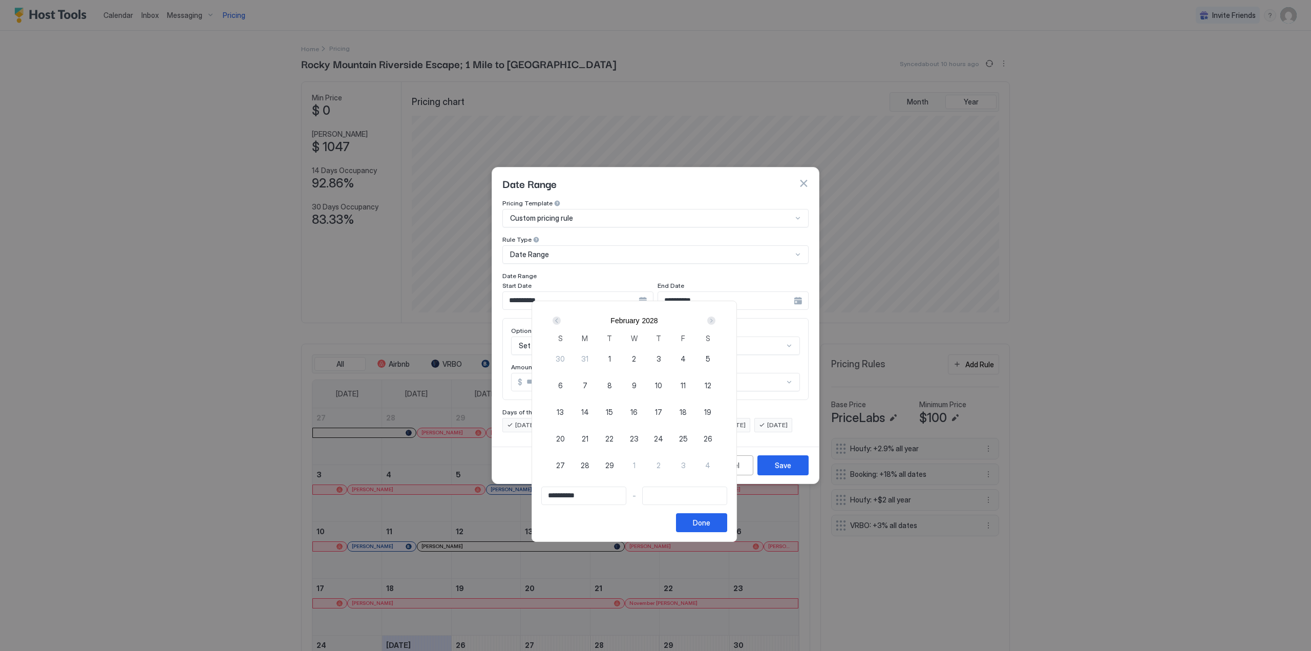
click at [715, 321] on div "Next" at bounding box center [711, 320] width 8 height 8
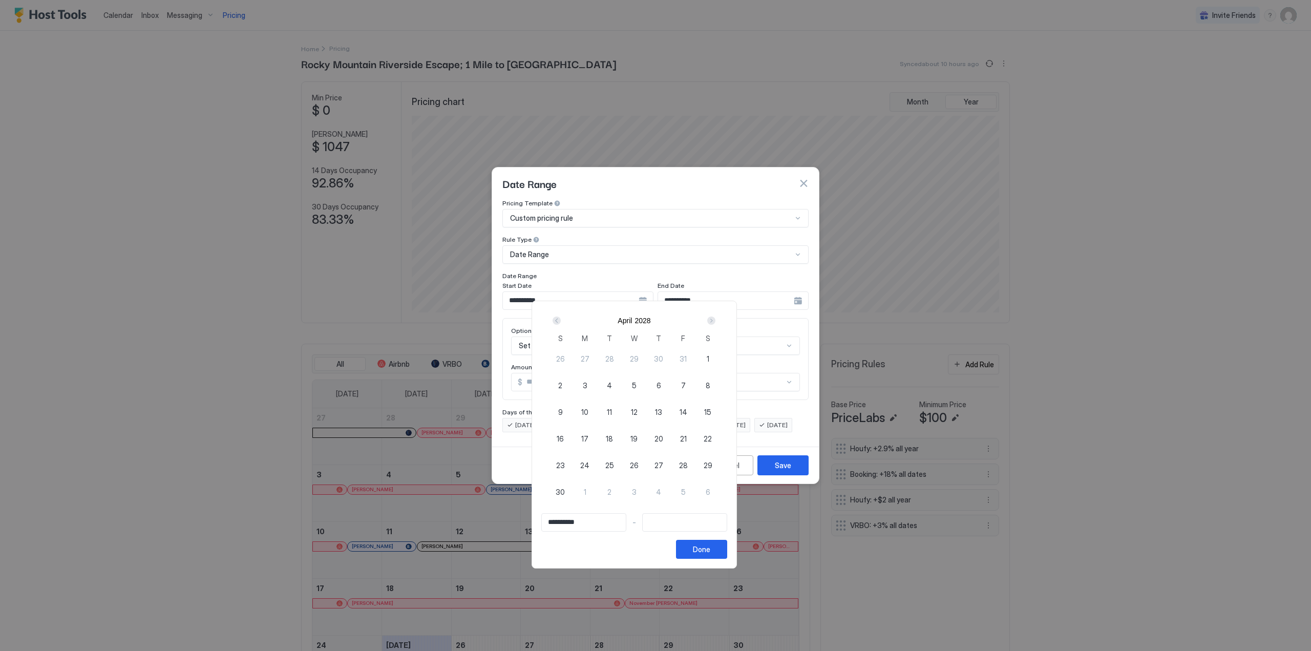
click at [715, 321] on div "Next" at bounding box center [711, 320] width 8 height 8
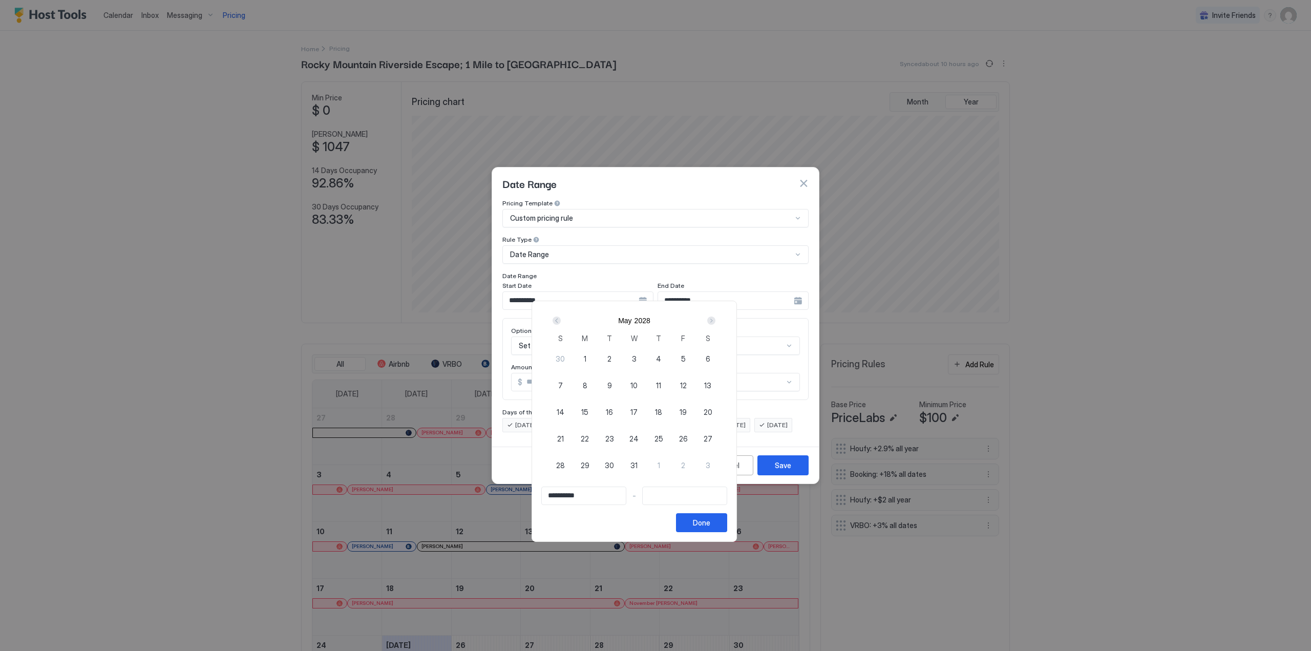
click at [715, 321] on div "Next" at bounding box center [711, 320] width 8 height 8
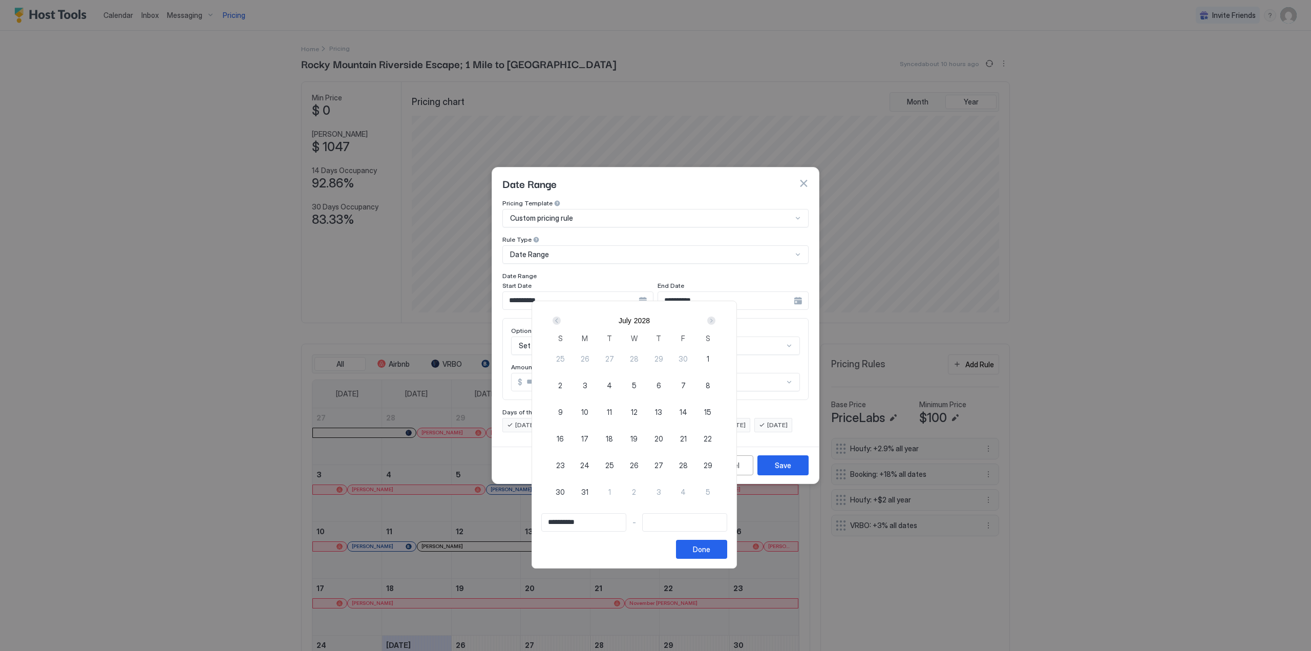
click at [715, 321] on div "Next" at bounding box center [711, 320] width 8 height 8
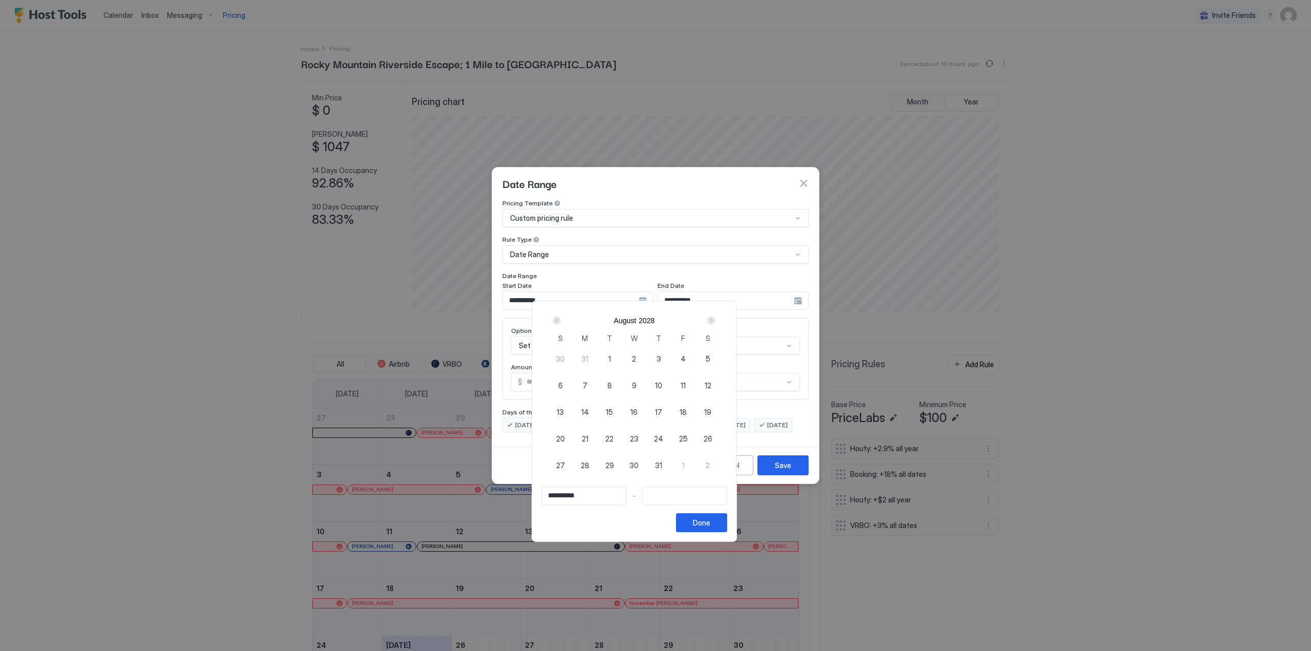
click at [715, 321] on div "Next" at bounding box center [711, 320] width 8 height 8
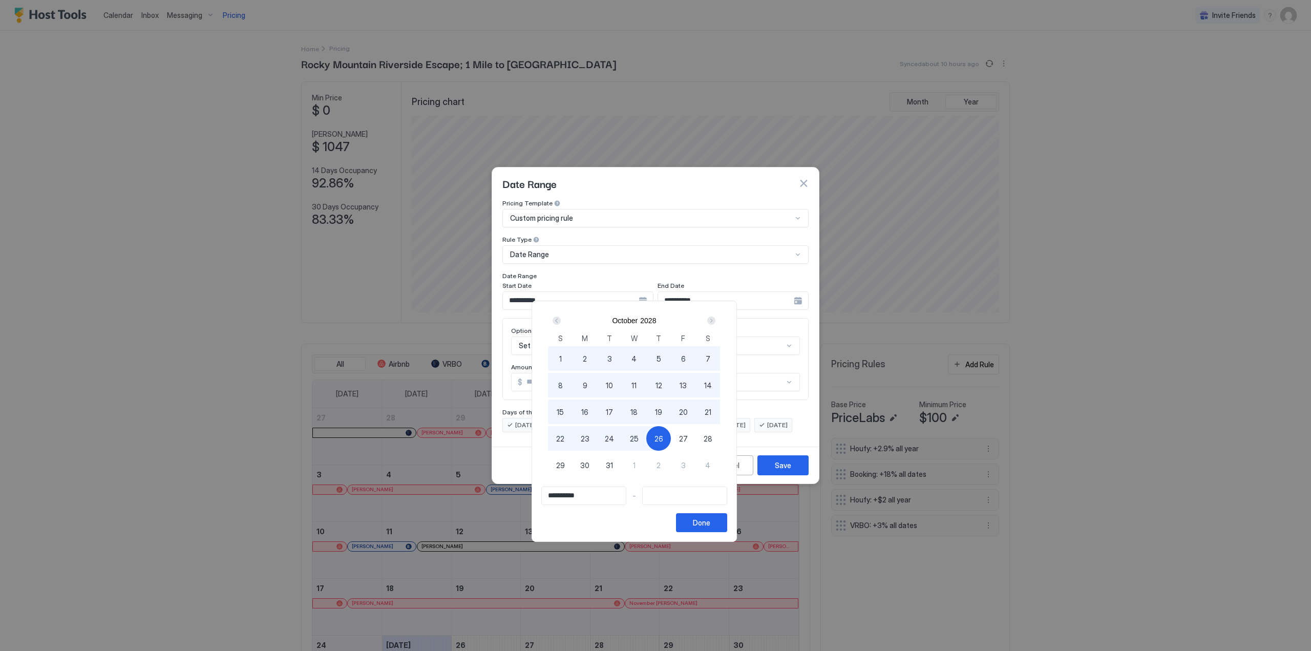
type input "**********"
click at [695, 440] on div "27" at bounding box center [683, 438] width 25 height 25
type input "**********"
click at [710, 524] on div "Done" at bounding box center [701, 522] width 17 height 11
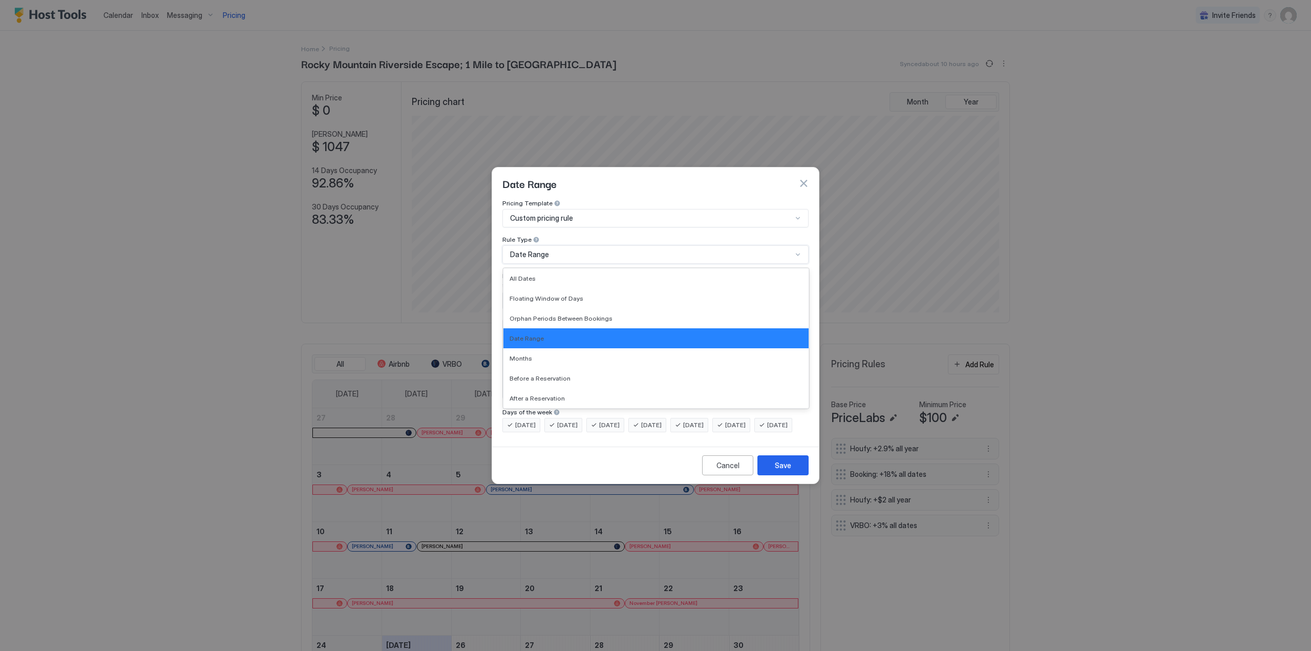
click at [592, 250] on div "Date Range" at bounding box center [655, 254] width 306 height 18
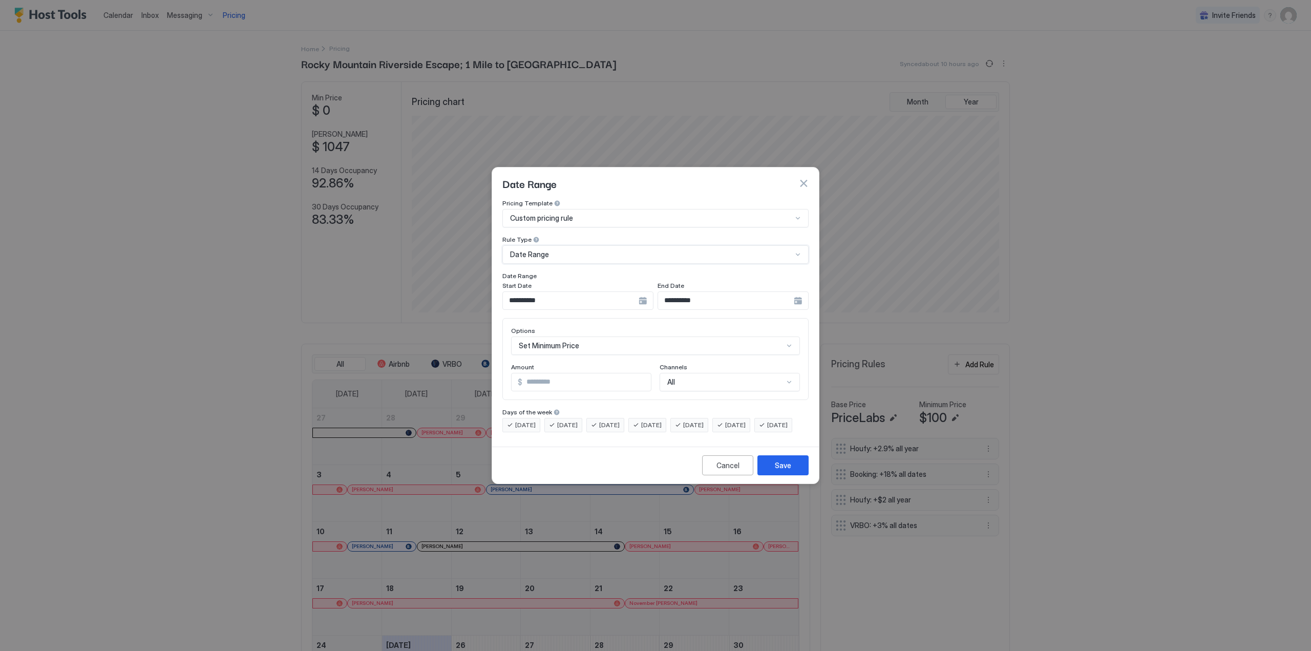
click at [595, 250] on div "Date Range" at bounding box center [651, 254] width 282 height 9
click at [607, 218] on div "Custom pricing rule" at bounding box center [655, 218] width 306 height 18
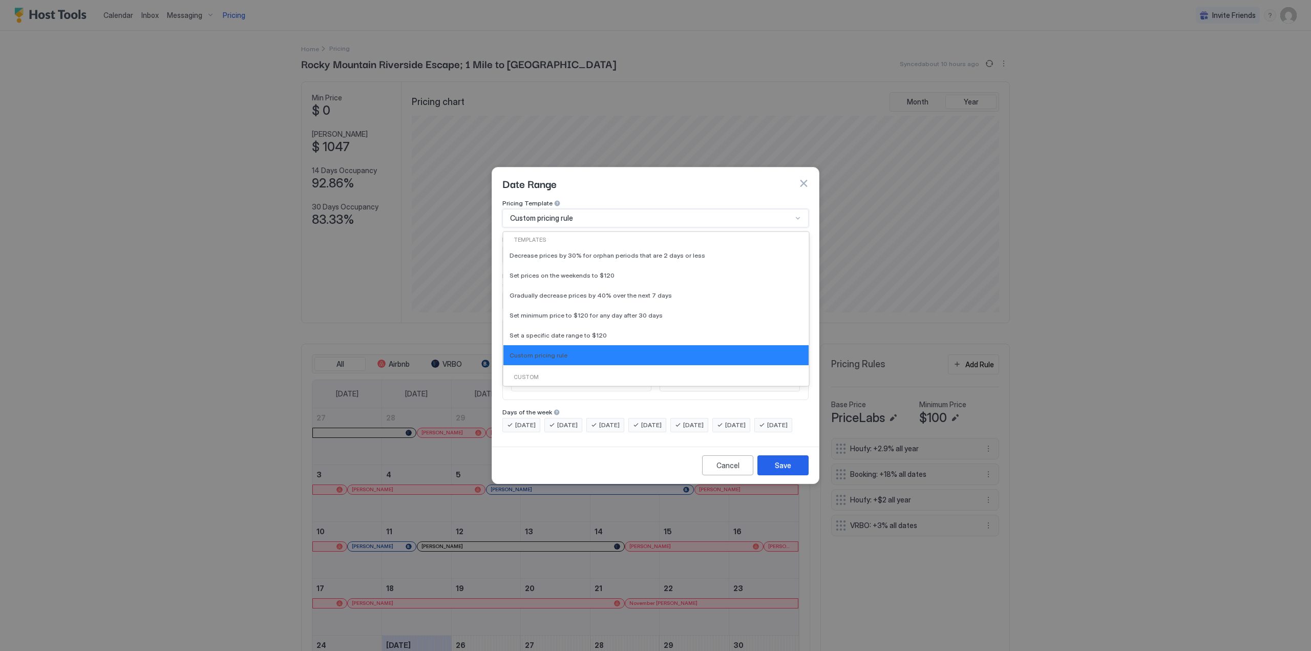
click at [612, 213] on div "Custom pricing rule" at bounding box center [651, 217] width 282 height 9
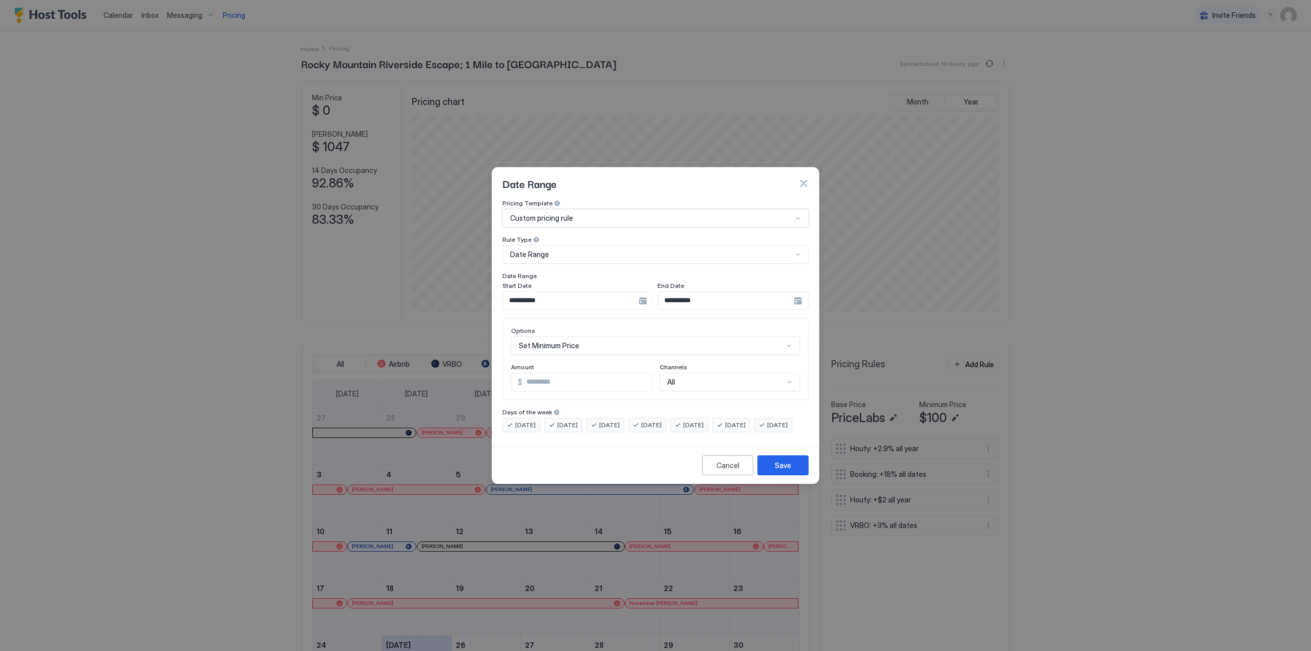
scroll to position [58, 0]
click at [737, 376] on div "All" at bounding box center [729, 382] width 140 height 18
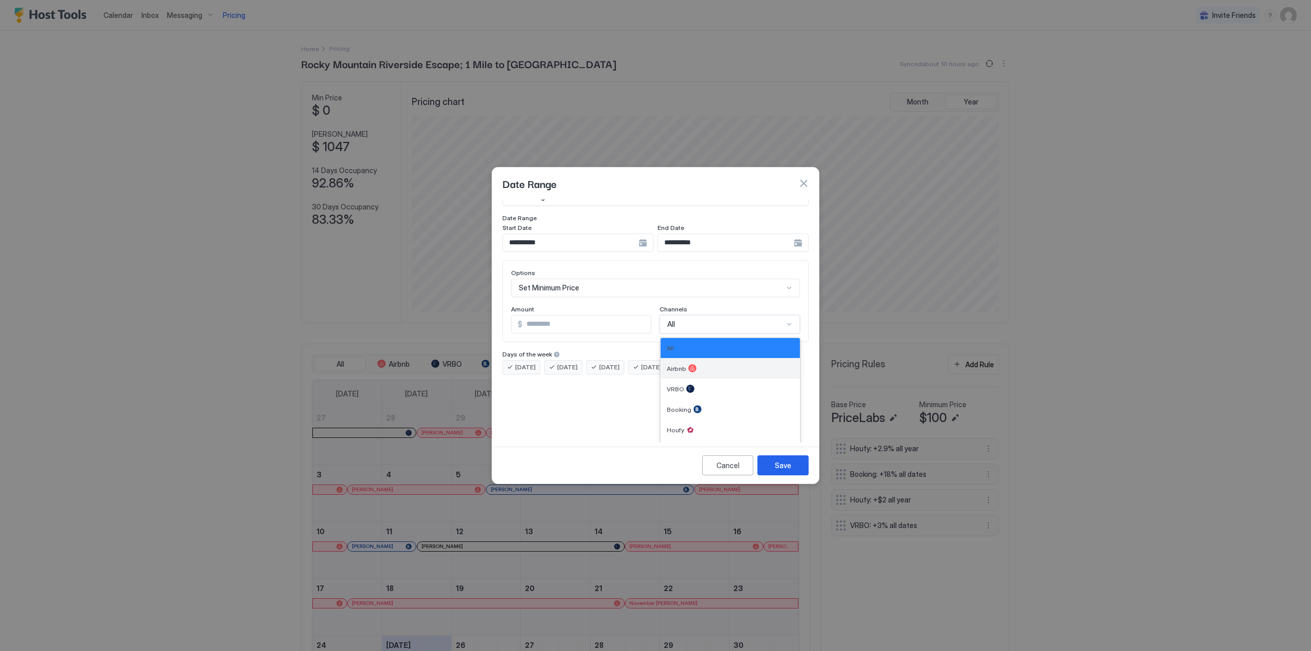
click at [696, 364] on div "Airbnb" at bounding box center [730, 368] width 127 height 8
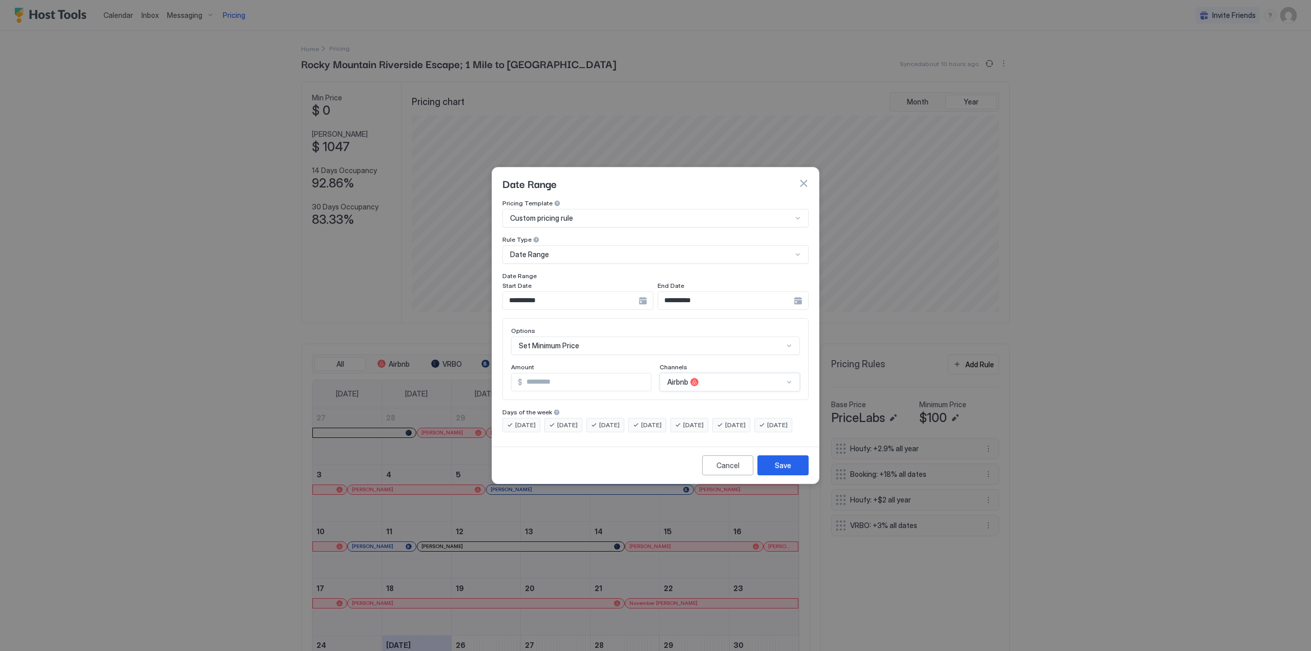
scroll to position [53, 0]
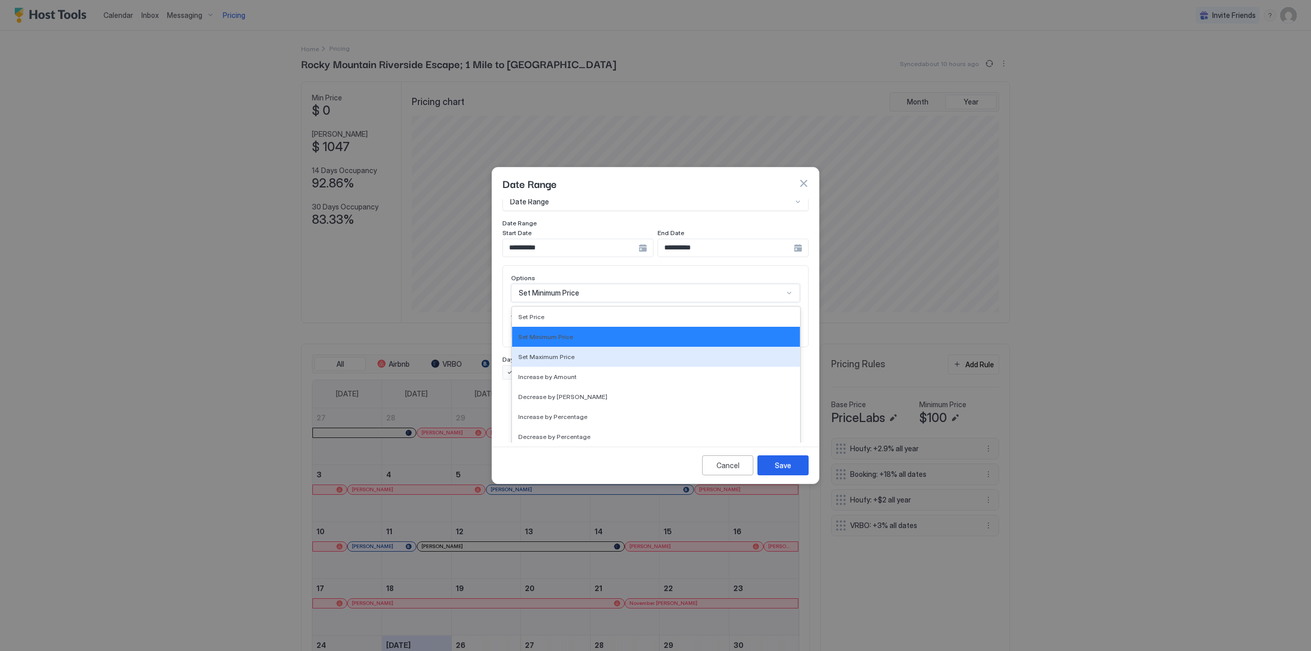
click at [584, 302] on div "17 results available. Use Up and Down to choose options, press Enter to select …" at bounding box center [655, 293] width 289 height 18
click at [568, 413] on span "Increase by Percentage" at bounding box center [552, 417] width 69 height 8
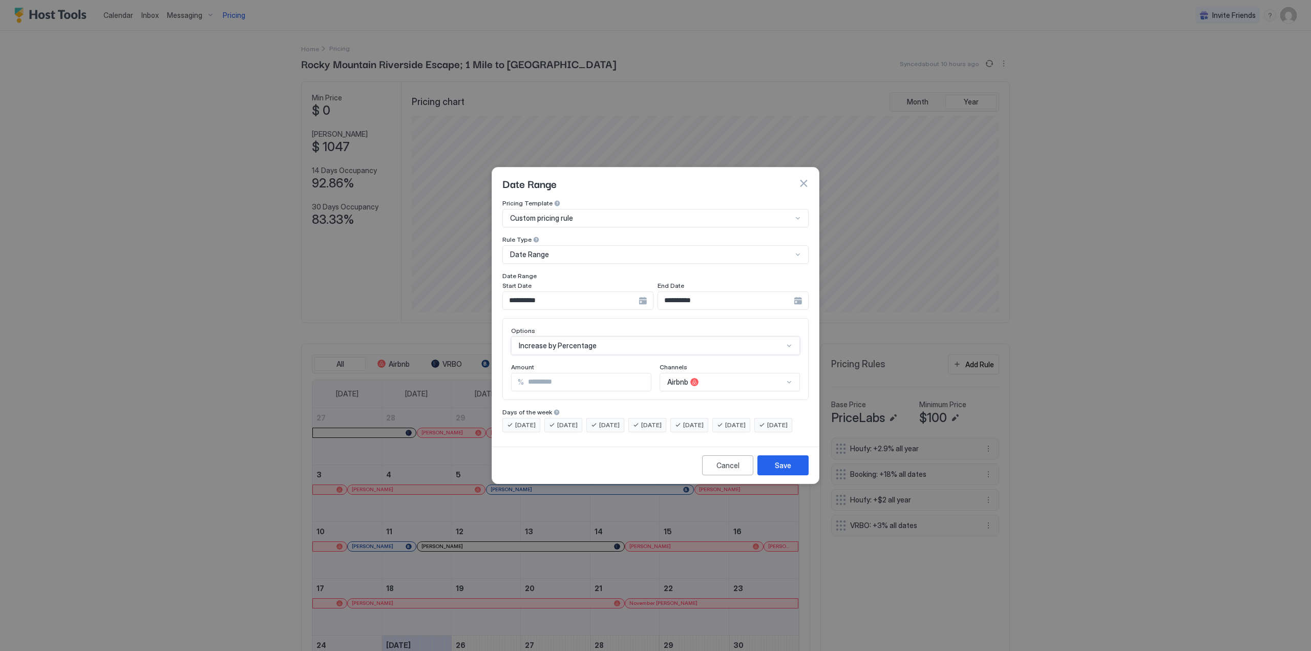
click at [618, 336] on div "option Increase by Percentage, selected. Increase by Percentage" at bounding box center [655, 345] width 289 height 18
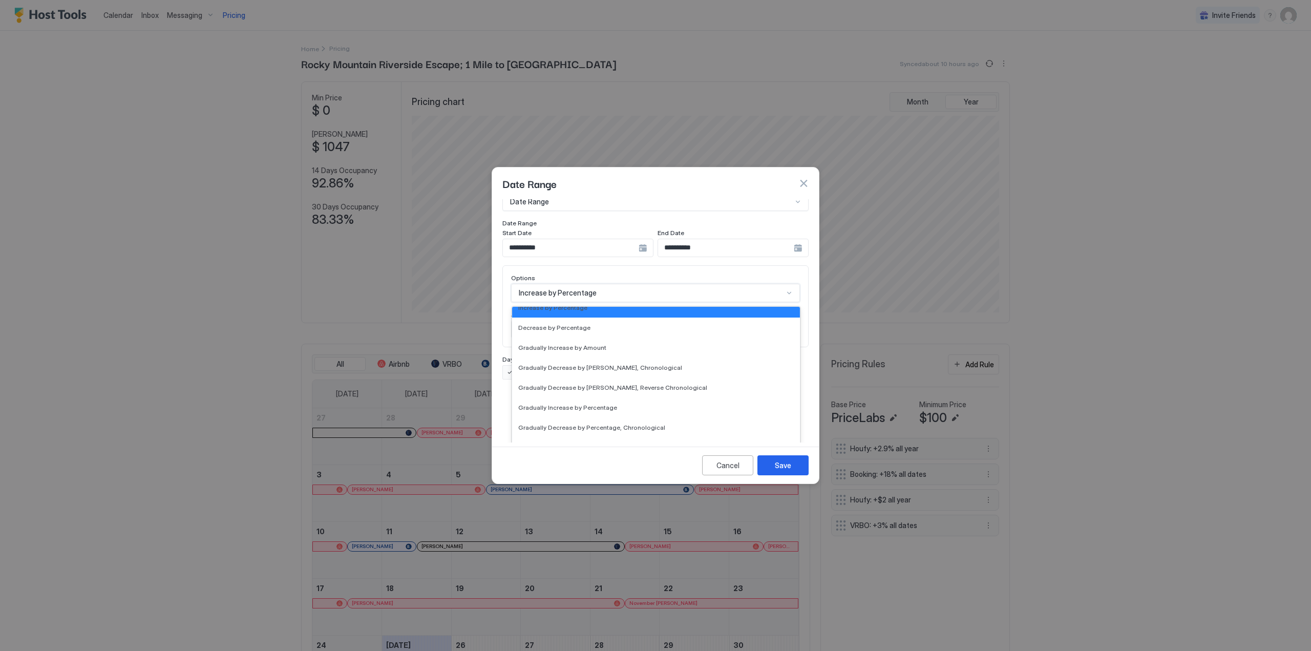
scroll to position [58, 0]
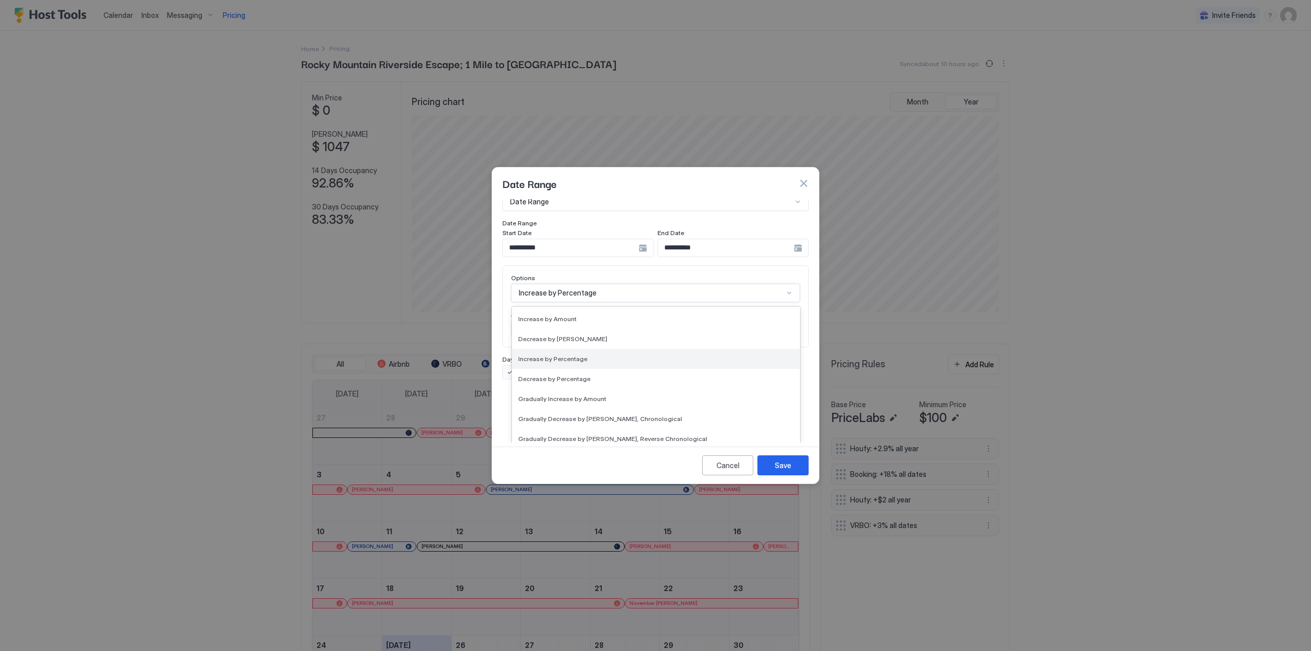
click at [566, 355] on span "Increase by Percentage" at bounding box center [552, 359] width 69 height 8
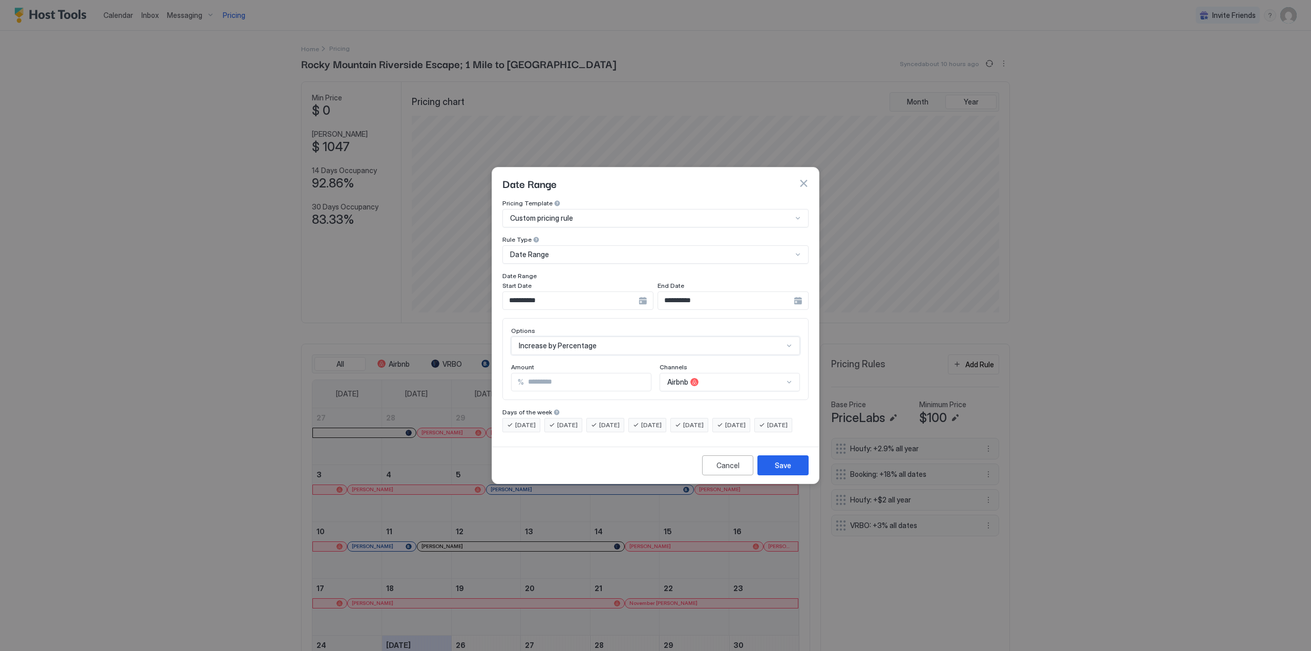
click at [551, 373] on input "***" at bounding box center [587, 381] width 127 height 17
drag, startPoint x: 550, startPoint y: 373, endPoint x: 518, endPoint y: 370, distance: 32.4
click at [518, 373] on div "% ***" at bounding box center [581, 382] width 140 height 18
type input "***"
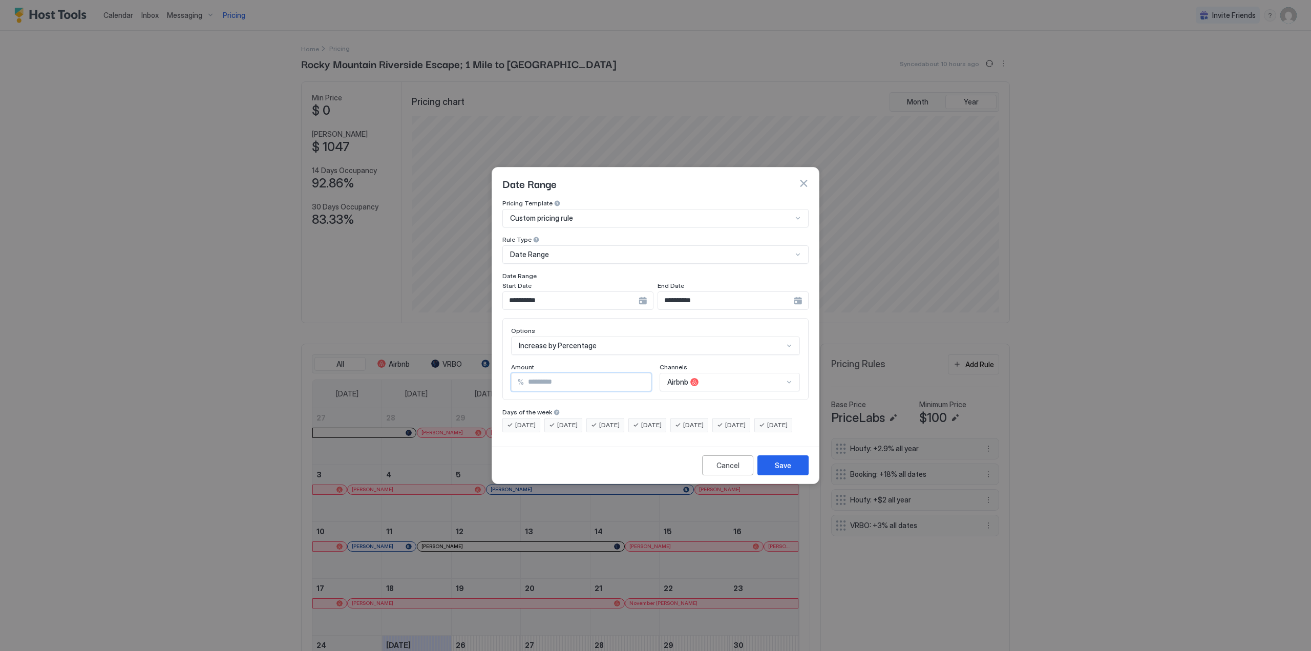
click at [573, 376] on input "Input Field" at bounding box center [587, 381] width 127 height 17
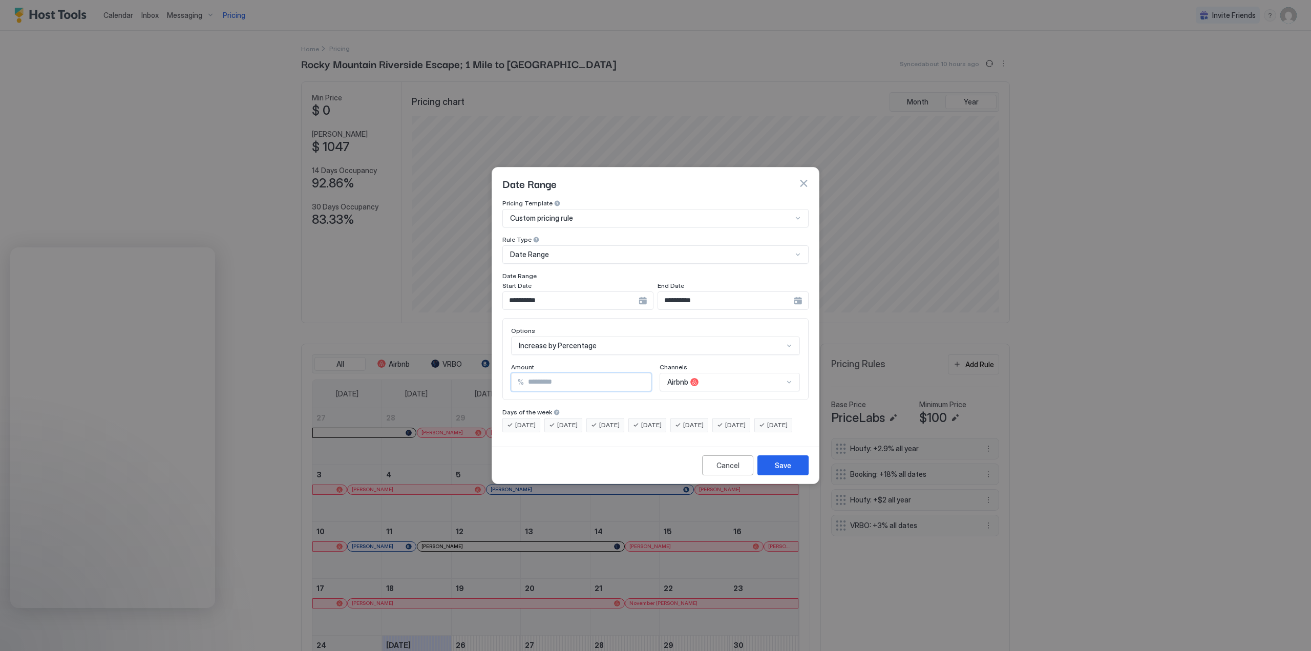
drag, startPoint x: 534, startPoint y: 373, endPoint x: 543, endPoint y: 373, distance: 9.2
click at [543, 373] on input "****" at bounding box center [587, 381] width 127 height 17
click at [544, 373] on input "****" at bounding box center [587, 381] width 127 height 17
click at [550, 373] on input "****" at bounding box center [587, 381] width 127 height 17
drag, startPoint x: 533, startPoint y: 373, endPoint x: 547, endPoint y: 376, distance: 14.2
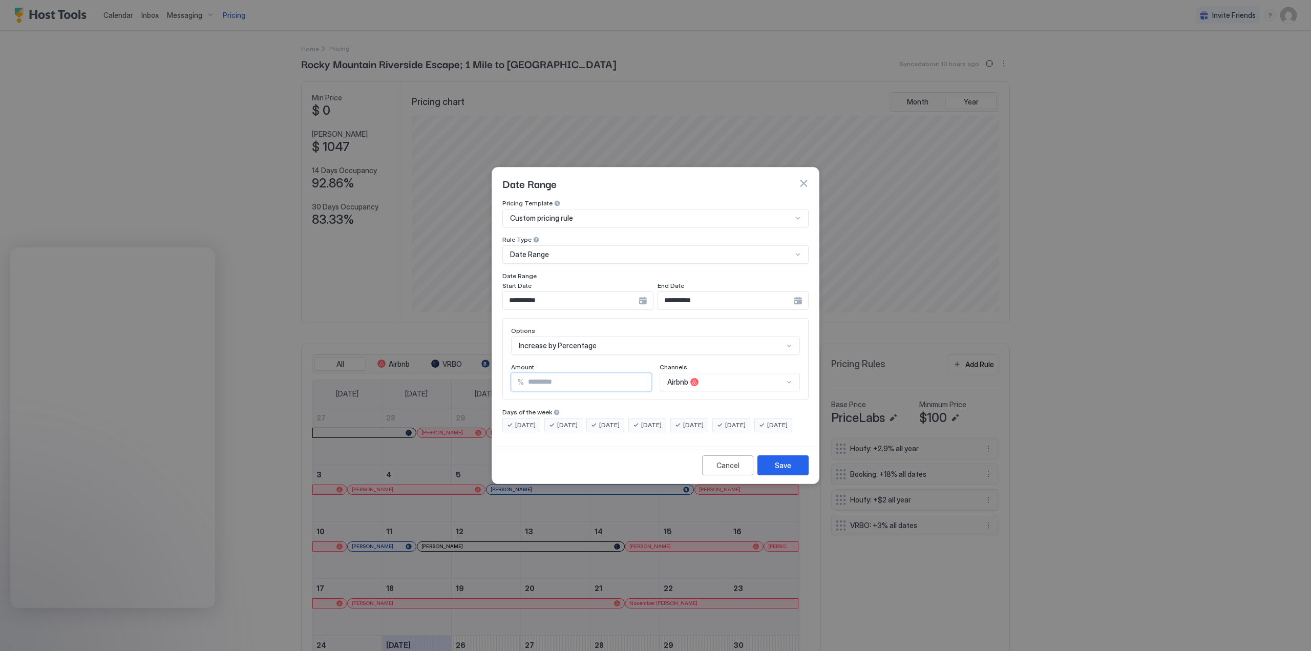
click at [547, 376] on input "****" at bounding box center [587, 381] width 127 height 17
type input "**"
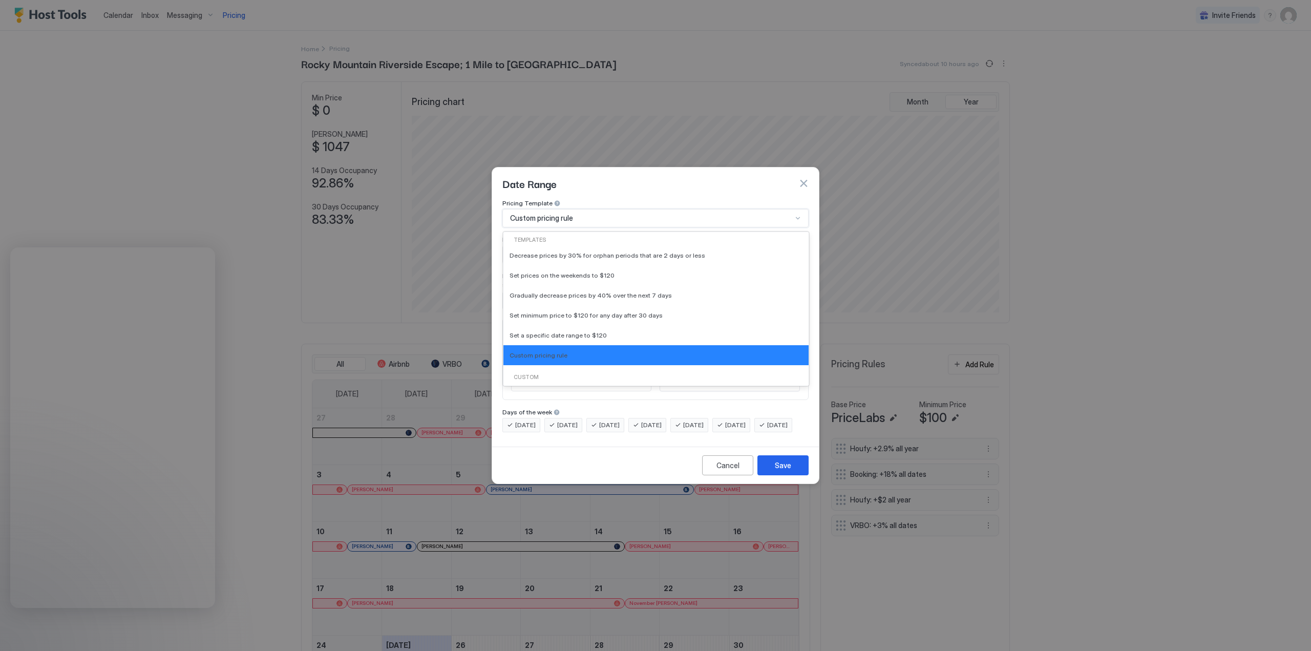
click at [673, 214] on div "Custom pricing rule" at bounding box center [655, 218] width 306 height 18
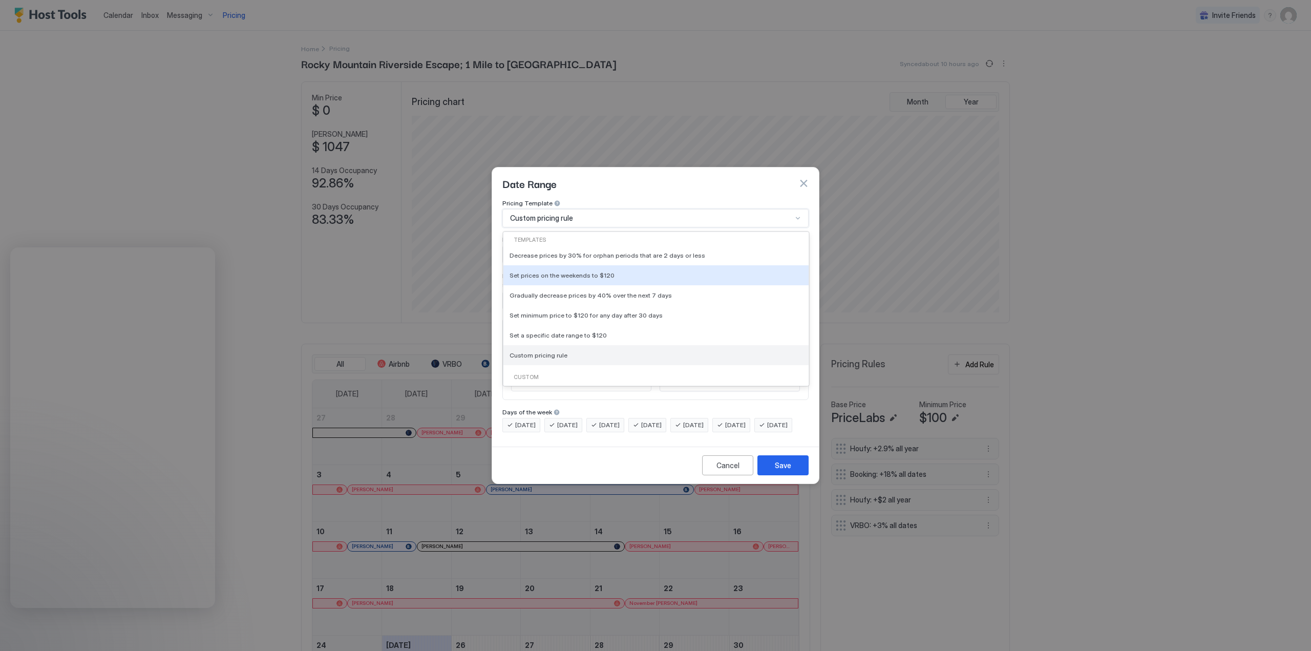
scroll to position [81, 0]
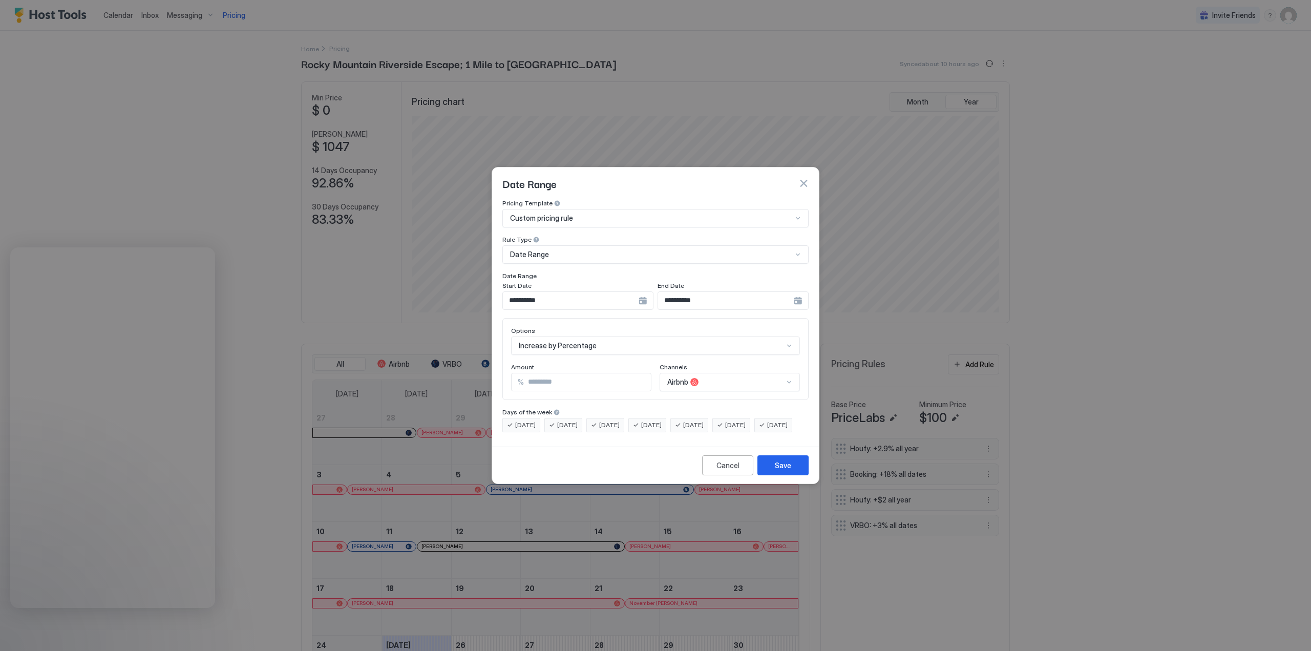
click at [688, 176] on div "Date Range" at bounding box center [655, 183] width 306 height 15
click at [780, 467] on button "Save" at bounding box center [782, 465] width 51 height 20
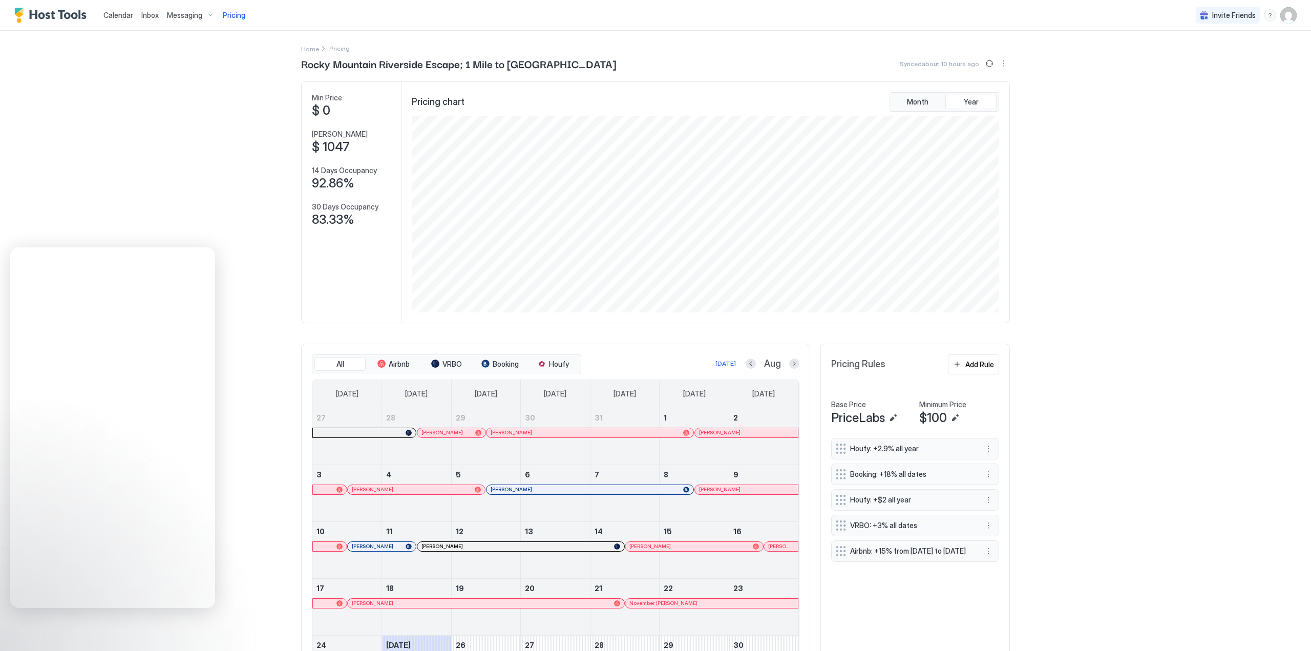
scroll to position [138, 0]
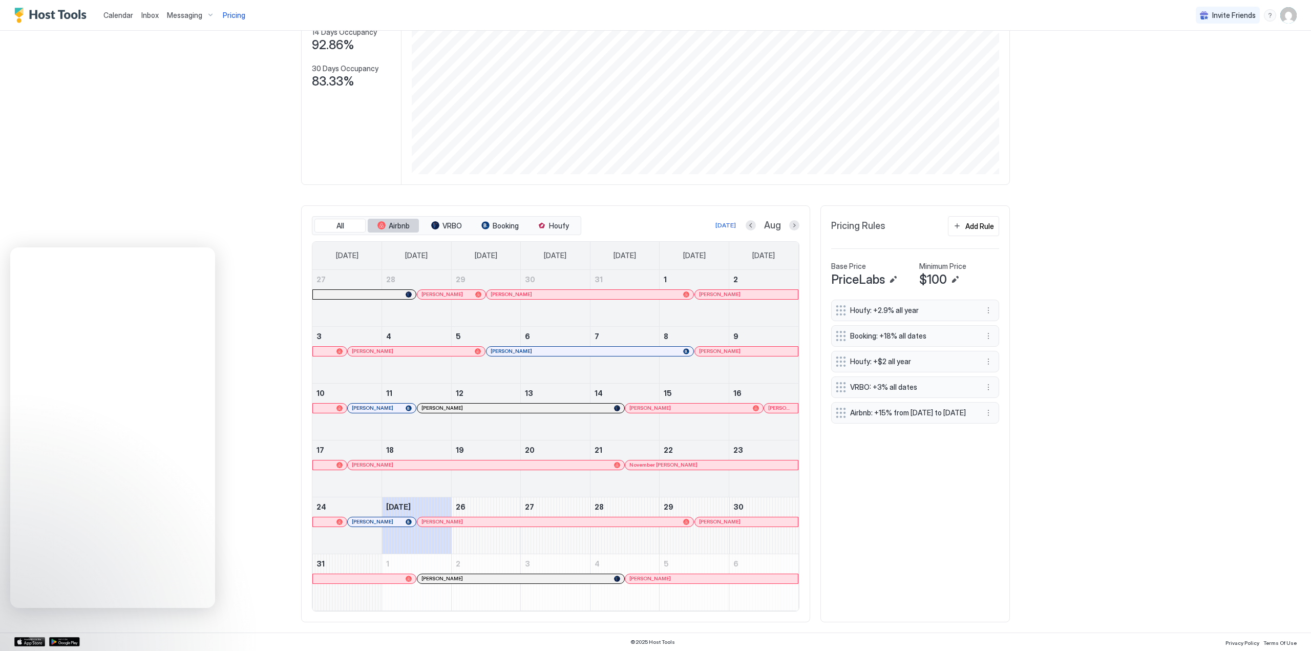
click at [398, 225] on span "Airbnb" at bounding box center [399, 225] width 21 height 9
click at [791, 225] on button "Next month" at bounding box center [794, 225] width 10 height 10
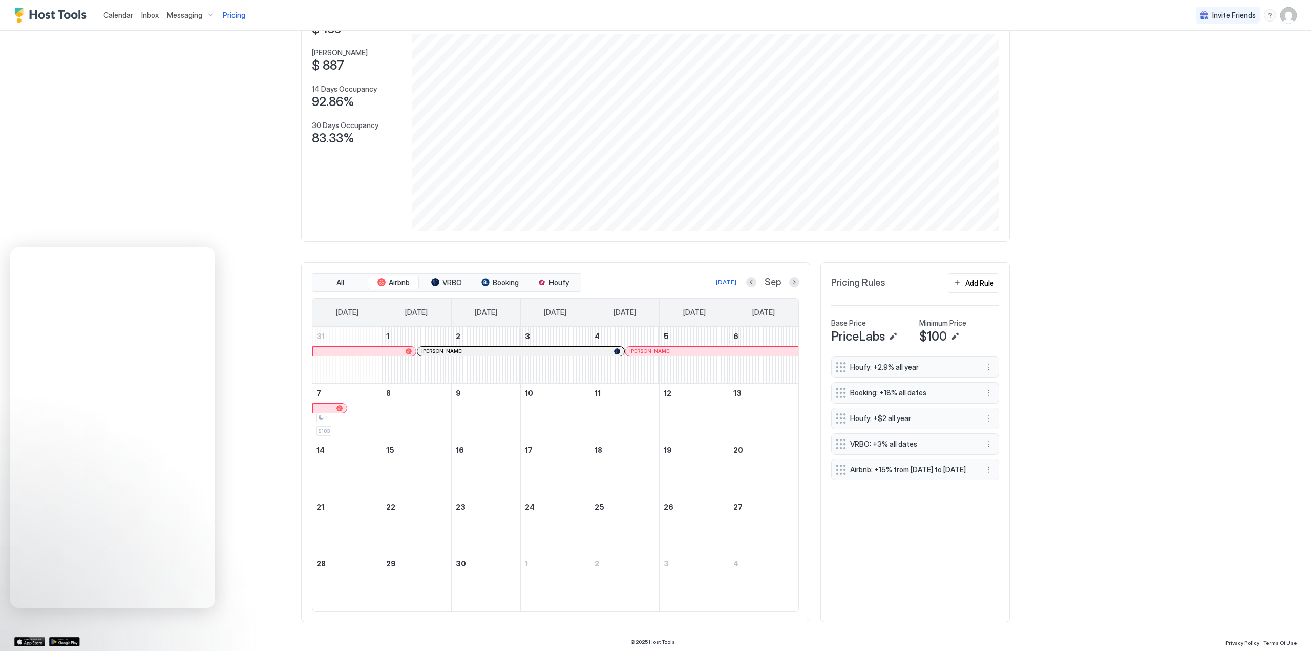
scroll to position [81, 0]
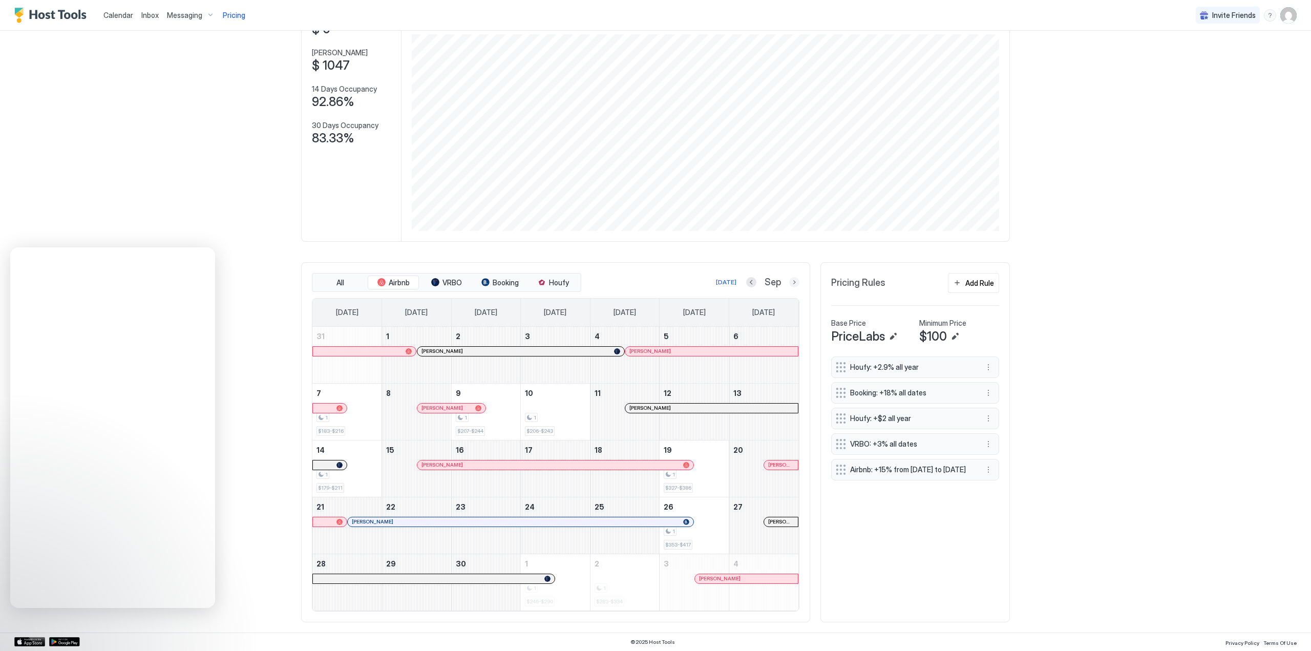
click at [789, 282] on button "Next month" at bounding box center [794, 282] width 10 height 10
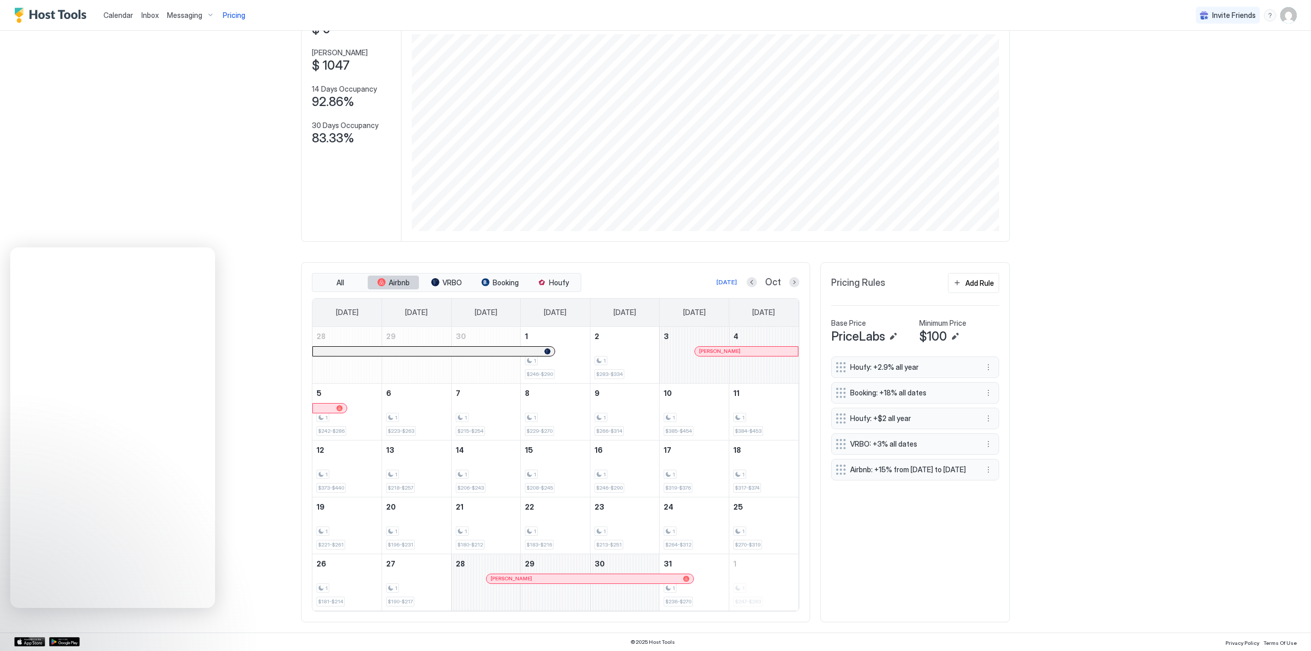
click at [393, 281] on span "Airbnb" at bounding box center [399, 282] width 21 height 9
click at [391, 281] on span "Airbnb" at bounding box center [399, 282] width 21 height 9
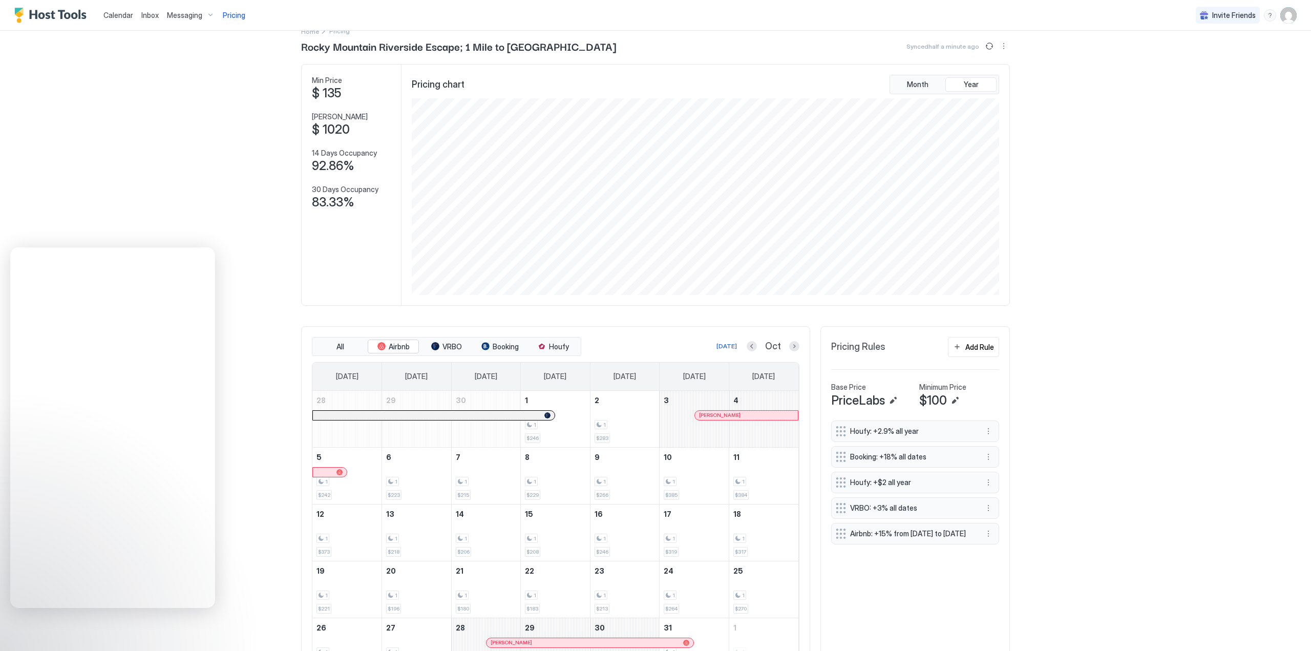
scroll to position [0, 0]
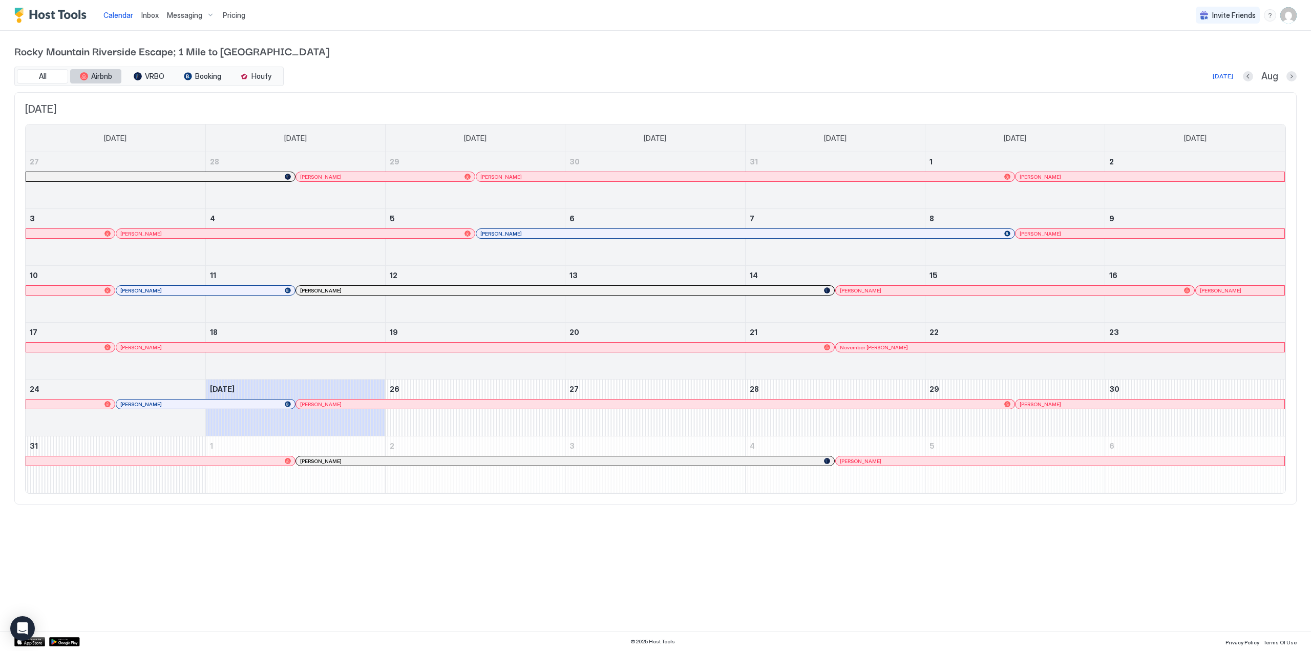
click at [92, 78] on span "Airbnb" at bounding box center [101, 76] width 21 height 9
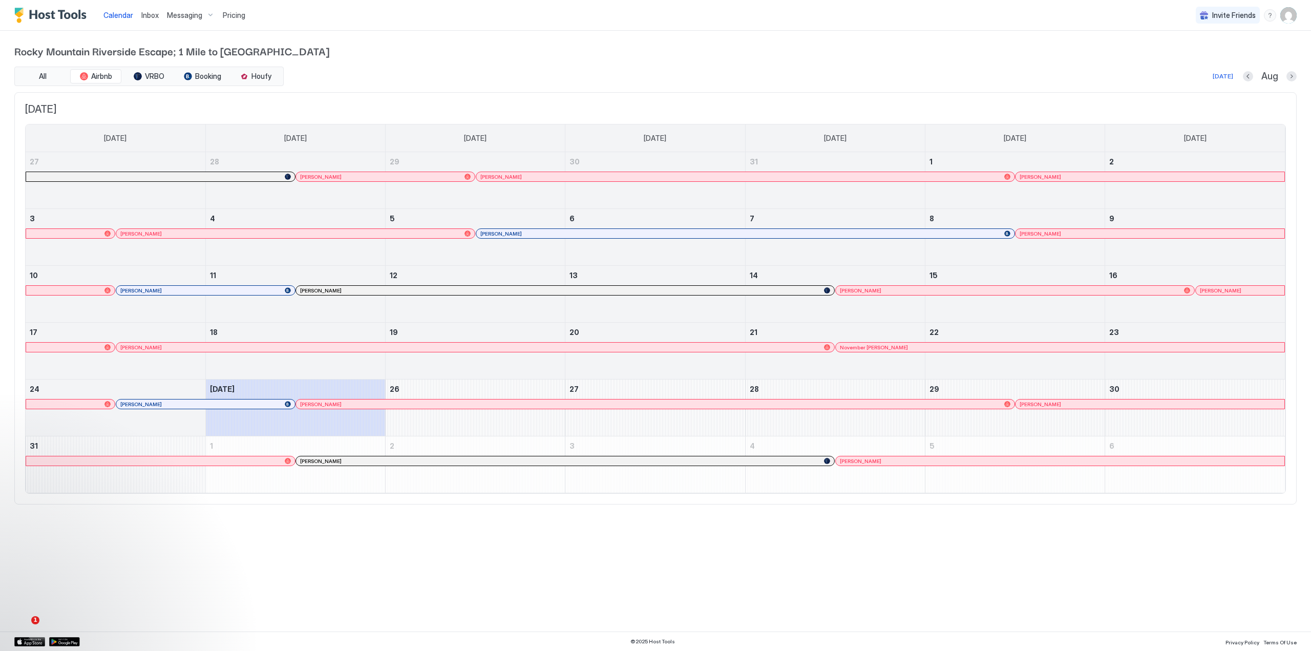
click at [231, 14] on span "Pricing" at bounding box center [234, 15] width 23 height 9
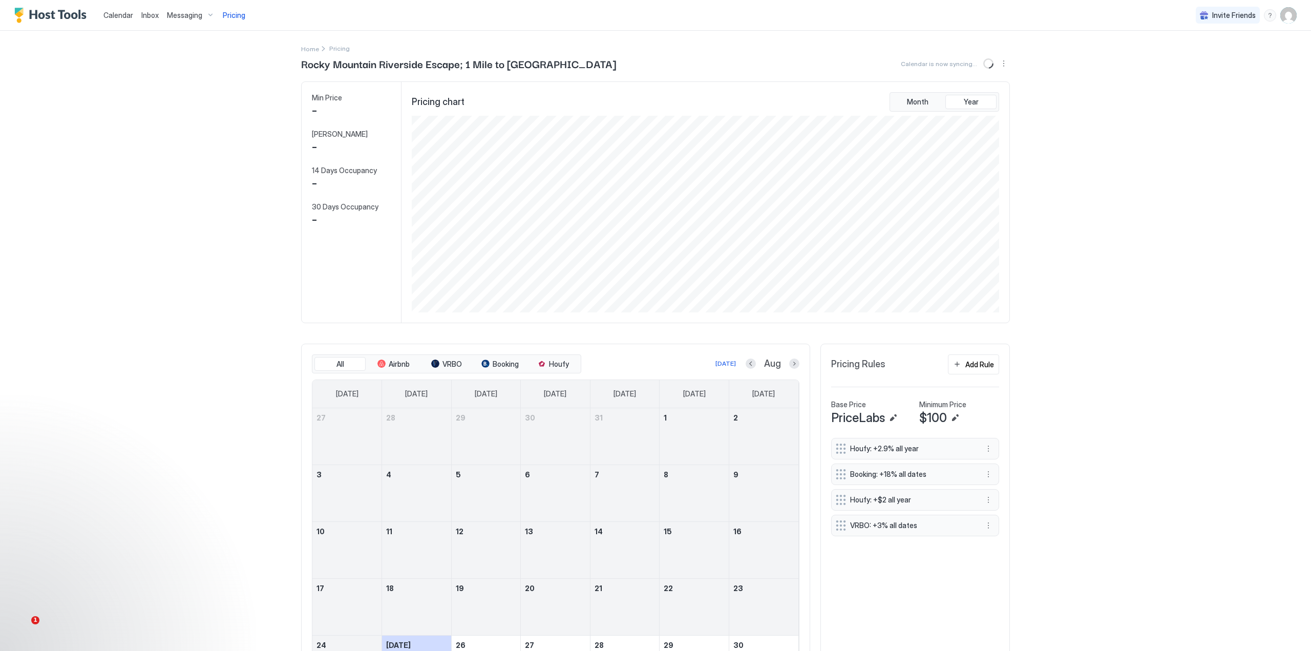
scroll to position [197, 589]
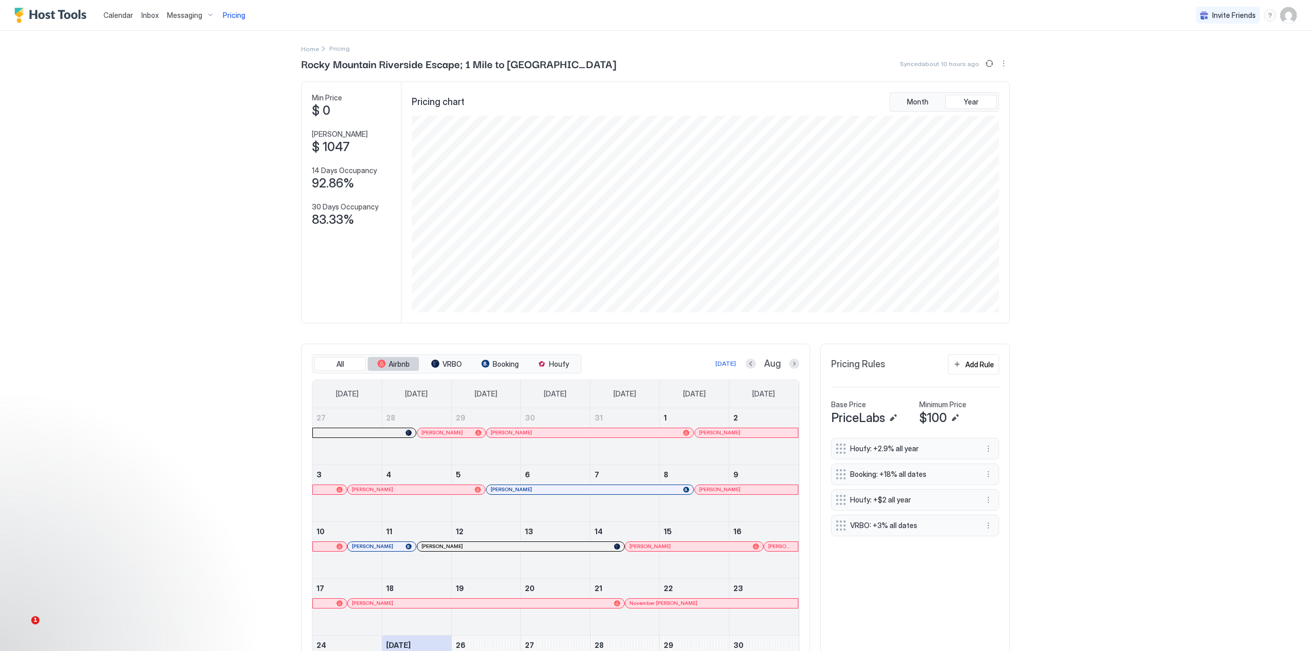
click at [389, 366] on span "Airbnb" at bounding box center [399, 363] width 21 height 9
click at [789, 365] on button "Next month" at bounding box center [794, 363] width 10 height 10
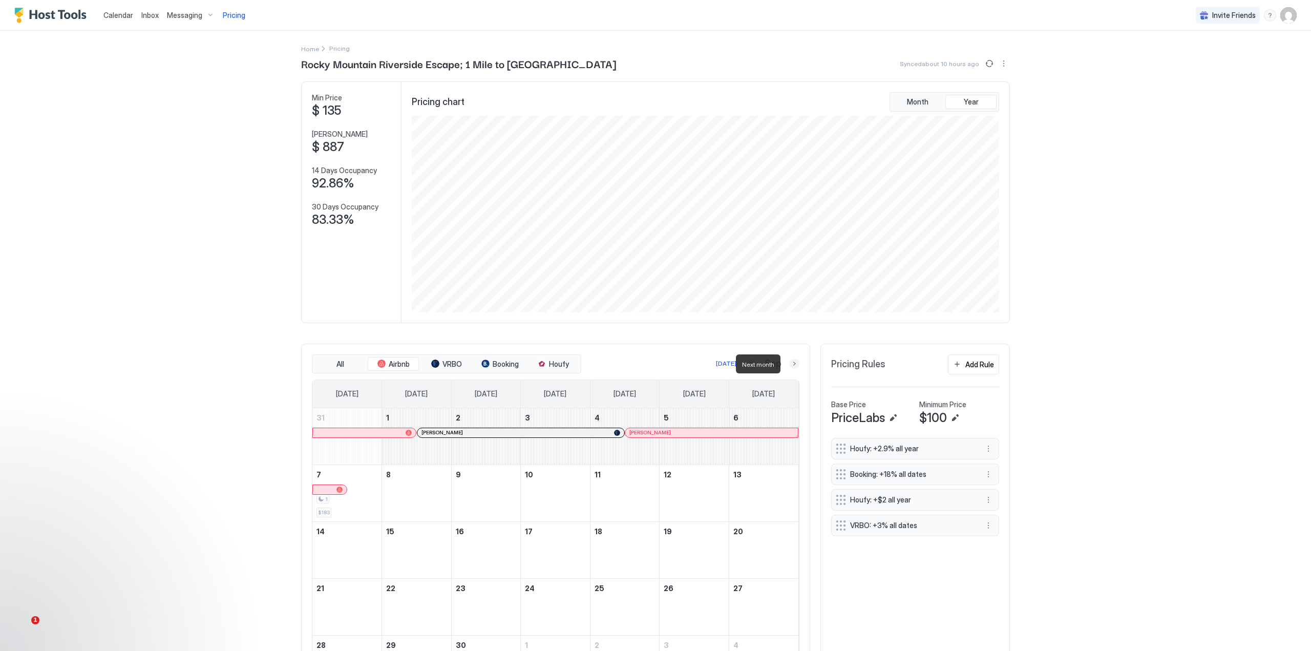
click at [790, 365] on button "Next month" at bounding box center [794, 363] width 10 height 10
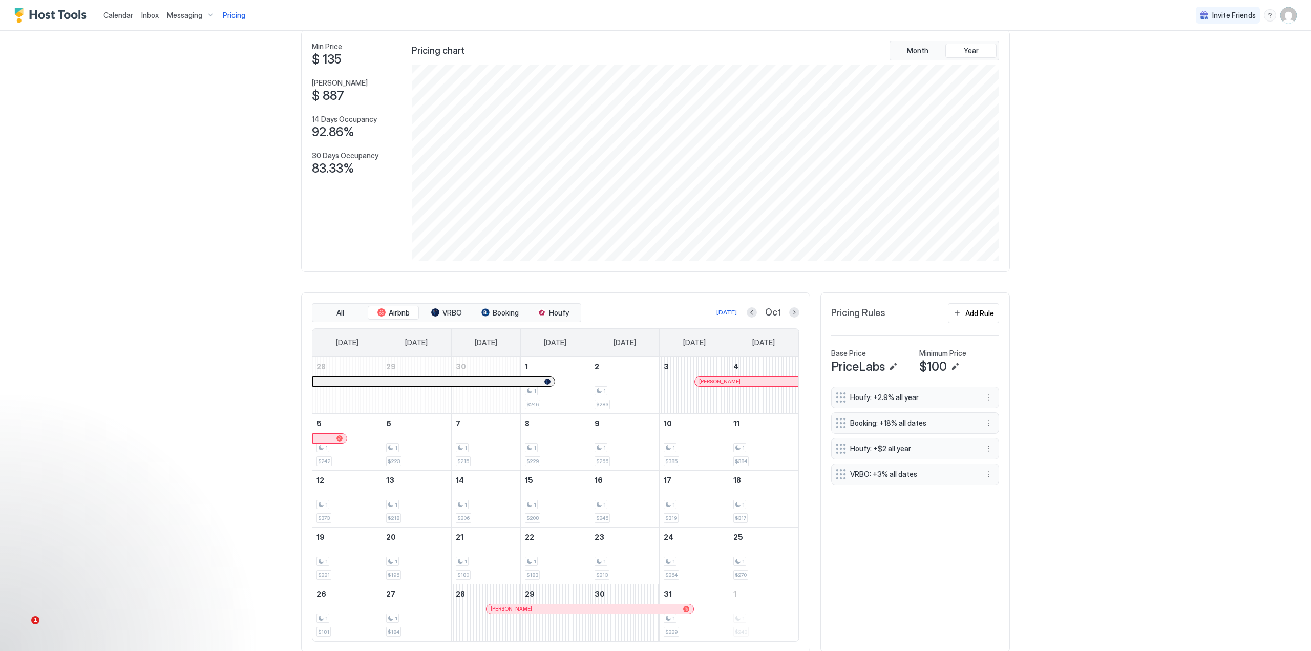
scroll to position [81, 0]
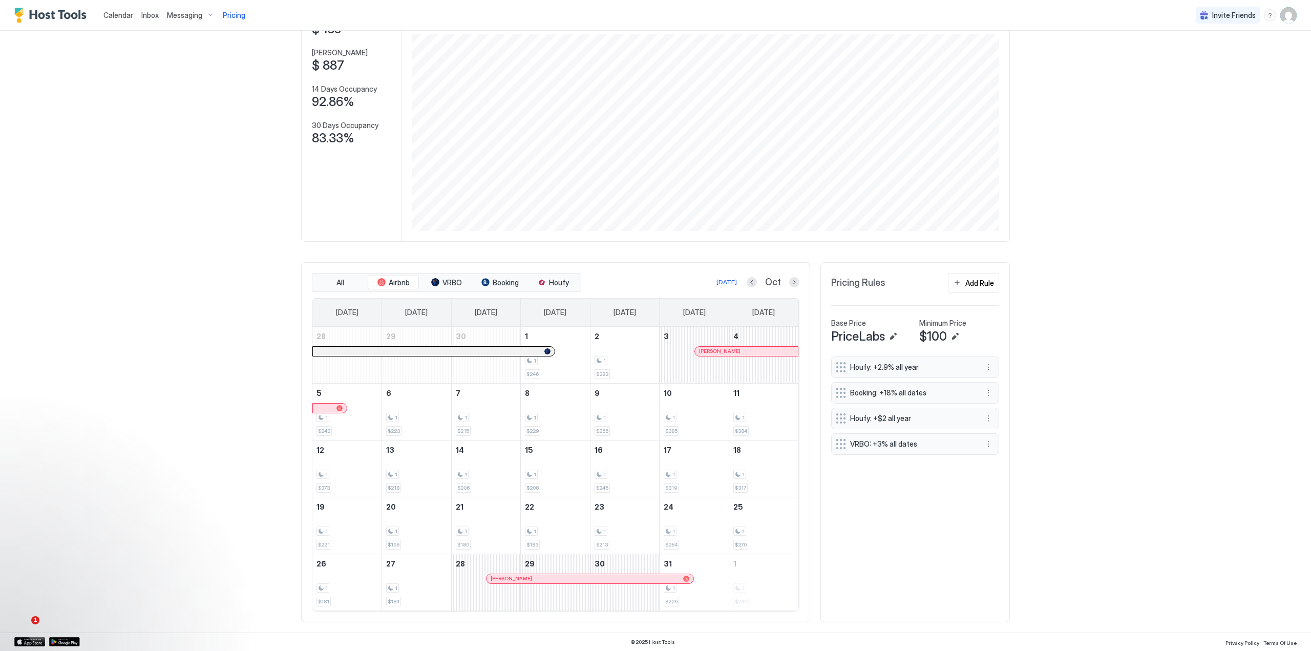
click at [1095, 87] on div "Calendar Inbox Messaging Pricing Invite Friends VV Home Pricing Rocky Mountain …" at bounding box center [655, 325] width 1311 height 651
